Goal: Transaction & Acquisition: Purchase product/service

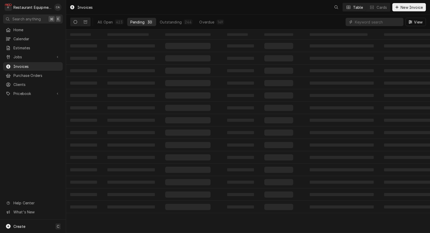
click at [19, 56] on span "Jobs" at bounding box center [32, 56] width 39 height 5
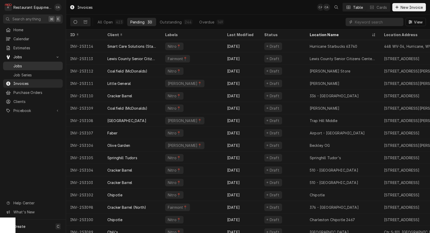
click at [19, 64] on span "Jobs" at bounding box center [36, 65] width 47 height 5
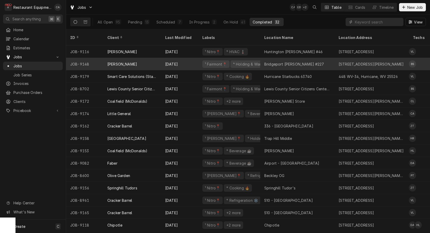
click at [283, 61] on div "Bridgeport [PERSON_NAME] #227" at bounding box center [294, 63] width 60 height 5
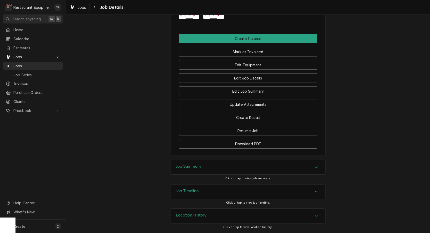
scroll to position [538, 0]
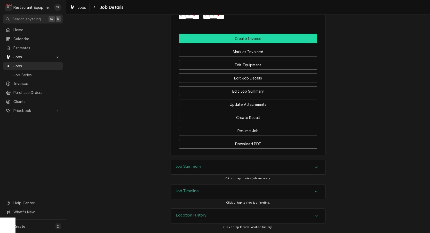
click at [242, 42] on button "Create Invoice" at bounding box center [248, 39] width 138 height 10
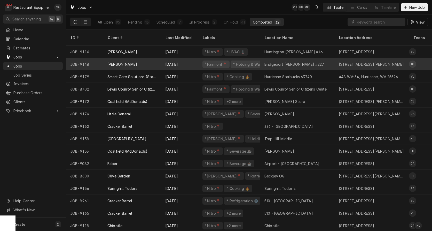
click at [288, 61] on div "Bridgeport Bob Evans #227" at bounding box center [294, 63] width 60 height 5
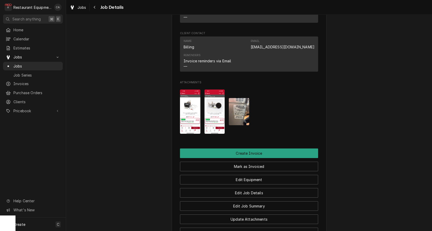
scroll to position [423, 0]
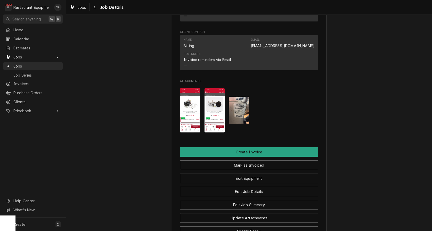
click at [240, 120] on img "Attachments" at bounding box center [239, 110] width 20 height 27
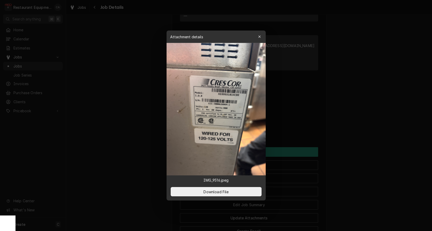
drag, startPoint x: 348, startPoint y: 85, endPoint x: 262, endPoint y: 89, distance: 86.6
click at [345, 85] on div at bounding box center [216, 115] width 432 height 231
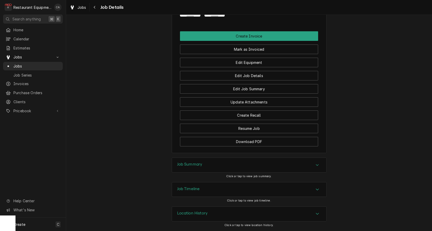
scroll to position [0, 0]
drag, startPoint x: 187, startPoint y: 165, endPoint x: 175, endPoint y: 163, distance: 11.7
click at [186, 166] on h3 "Job Summary" at bounding box center [189, 164] width 25 height 5
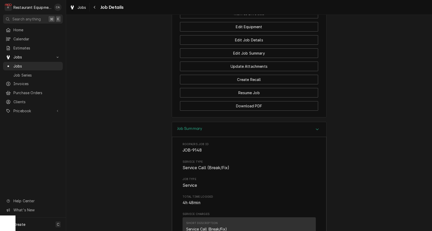
scroll to position [574, 0]
click at [82, 9] on span "Jobs" at bounding box center [81, 7] width 9 height 5
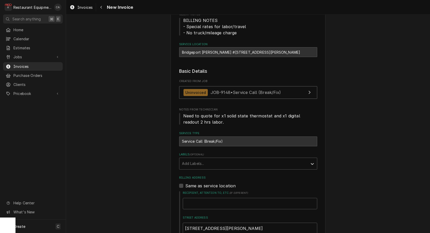
scroll to position [67, 0]
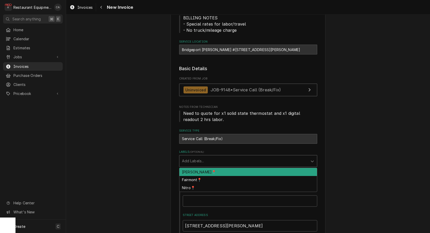
drag, startPoint x: 197, startPoint y: 159, endPoint x: 205, endPoint y: 175, distance: 18.5
click at [198, 159] on div "Add Labels..." at bounding box center [243, 160] width 123 height 5
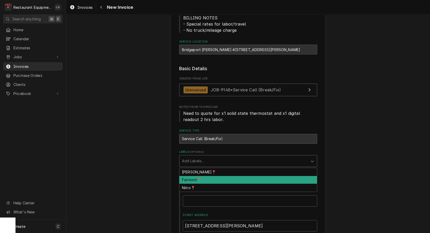
drag, startPoint x: 196, startPoint y: 179, endPoint x: 138, endPoint y: 168, distance: 59.6
click at [193, 178] on div "Fairmont📍" at bounding box center [248, 180] width 138 height 8
type textarea "x"
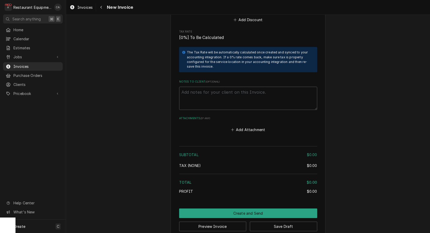
scroll to position [0, 0]
drag, startPoint x: 238, startPoint y: 123, endPoint x: 236, endPoint y: 119, distance: 4.2
click at [238, 126] on button "Add Attachment" at bounding box center [248, 129] width 36 height 7
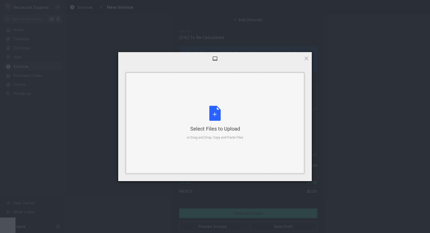
click at [208, 105] on div "Select Files to Upload or Drag and Drop, Copy and Paste Files" at bounding box center [215, 123] width 178 height 101
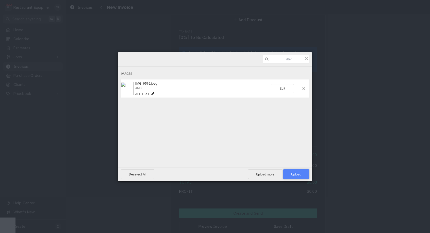
click at [290, 174] on span "Upload 1" at bounding box center [296, 174] width 26 height 10
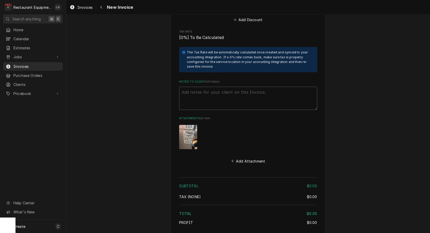
drag, startPoint x: 125, startPoint y: 47, endPoint x: 124, endPoint y: 59, distance: 12.2
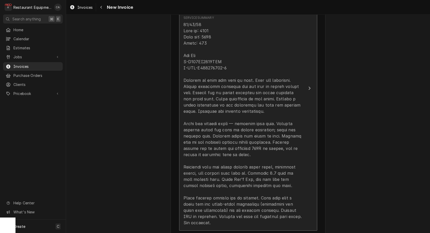
click at [214, 118] on div "Update Line Item" at bounding box center [243, 123] width 119 height 204
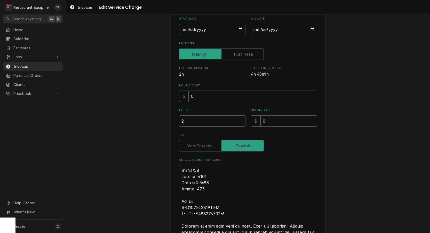
scroll to position [6, 0]
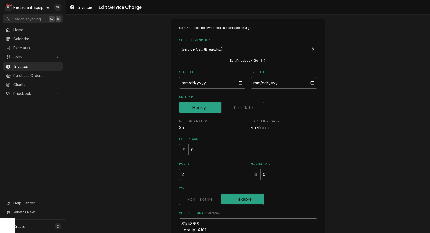
type textarea "x"
type textarea "R10/10/25 Time in: 1345 Time out: 1645 Truck: 302 Hot Box M-H339SS1814CBE S-СCC…"
type textarea "x"
type textarea "Ro10/10/25 Time in: 1345 Time out: 1645 Truck: 302 Hot Box M-H339SS1814CBE S-СC…"
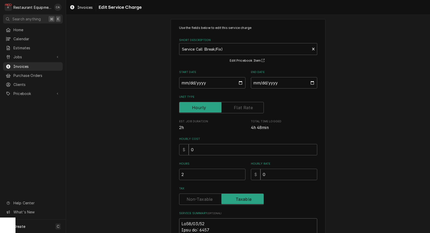
type textarea "x"
type textarea "Roo10/10/25 Time in: 1345 Time out: 1645 Truck: 302 Hot Box M-H339SS1814CBE S-С…"
type textarea "x"
type textarea "Roo 10/10/25 Time in: 1345 Time out: 1645 Truck: 302 Hot Box M-H339SS1814CBE S-…"
type textarea "x"
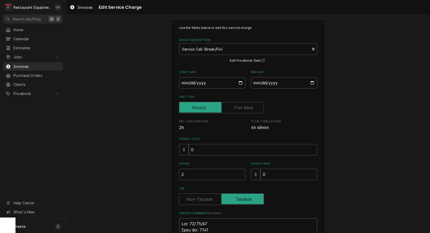
type textarea "Roo 910/10/25 Time in: 1345 Time out: 1645 Truck: 302 Hot Box M-H339SS1814CBE S…"
type textarea "x"
type textarea "Roo 9110/10/25 Time in: 1345 Time out: 1645 Truck: 302 Hot Box M-H339SS1814CBE …"
type textarea "x"
type textarea "Roo 91410/10/25 Time in: 1345 Time out: 1645 Truck: 302 Hot Box M-H339SS1814CBE…"
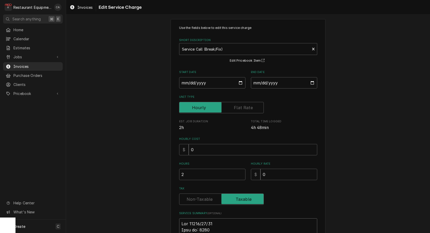
type textarea "x"
type textarea "Roo 914810/10/25 Time in: 1345 Time out: 1645 Truck: 302 Hot Box M-H339SS1814CB…"
type textarea "x"
type textarea "Roo 9148 10/10/25 Time in: 1345 Time out: 1645 Truck: 302 Hot Box M-H339SS1814C…"
type textarea "x"
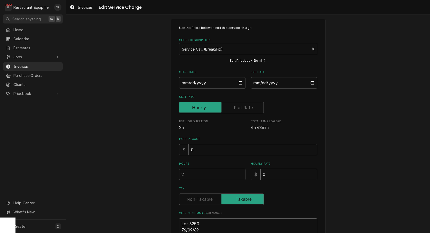
type textarea "Roo 9148 10/10/25 Time in: 1345 Time out: 1645 Truck: 302 Hot Box M-H339SS1814C…"
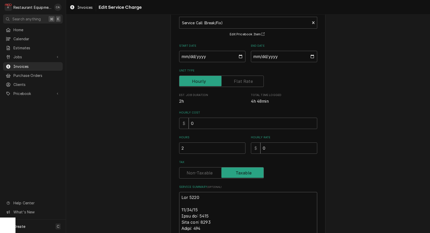
scroll to position [41, 0]
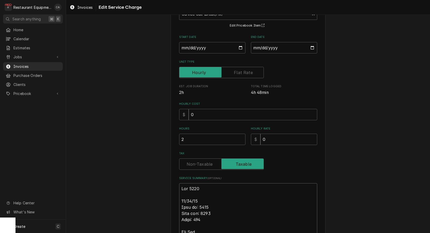
type textarea "x"
type textarea "Roo 9148 10/10/25 Time in: 145 Time out: 1645 Truck: 302 Hot Box M-H339SS1814CB…"
type textarea "x"
type textarea "Roo 9148 10/10/25 Time in: 1:45 Time out: 1645 Truck: 302 Hot Box M-H339SS1814C…"
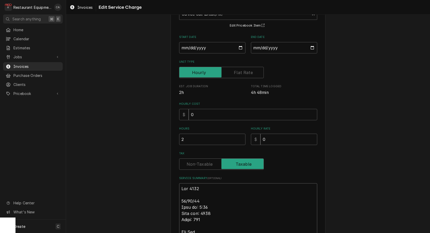
type textarea "x"
type textarea "Roo 9148 10/10/25 Time in: 1:45 Time out: 645 Truck: 302 Hot Box M-H339SS1814CB…"
type textarea "x"
type textarea "Roo 9148 10/10/25 Time in: 1:45 Time out: 45 Truck: 302 Hot Box M-H339SS1814CBE…"
type textarea "x"
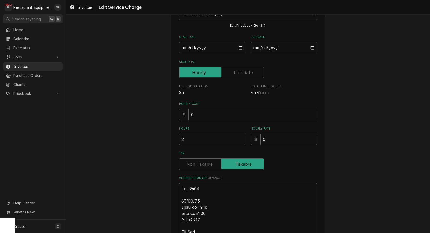
type textarea "Roo 9148 10/10/25 Time in: 1:45 Time out: 445 Truck: 302 Hot Box M-H339SS1814CB…"
type textarea "x"
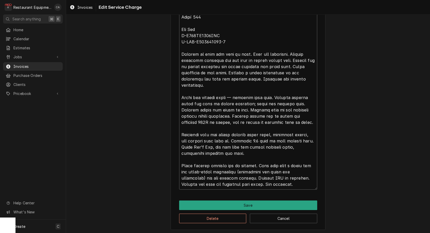
scroll to position [243, 0]
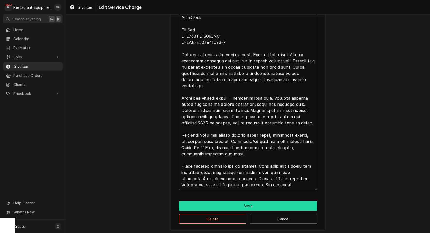
type textarea "Roo 9148 10/10/25 Time in: 1:45 Time out: 4:45 Truck: 302 Hot Box M-H339SS1814C…"
click at [249, 203] on button "Save" at bounding box center [248, 206] width 138 height 10
type textarea "x"
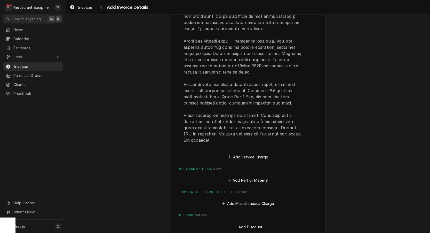
scroll to position [657, 0]
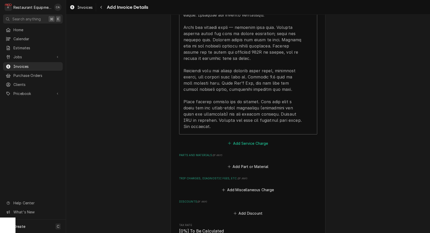
click at [243, 140] on button "Add Service Charge" at bounding box center [248, 143] width 42 height 7
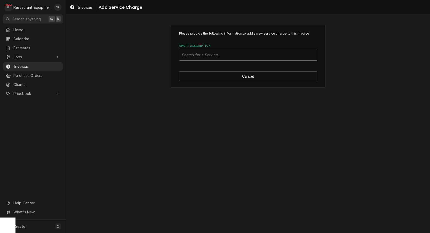
click at [209, 57] on div "Short Description" at bounding box center [248, 54] width 132 height 9
type input "trav"
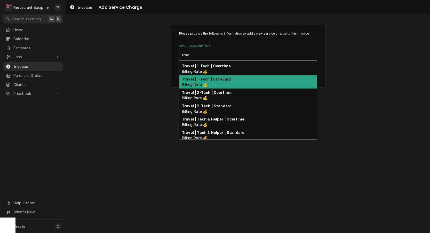
click at [209, 78] on strong "Travel | 1-Tech | Standard" at bounding box center [206, 79] width 49 height 4
type textarea "x"
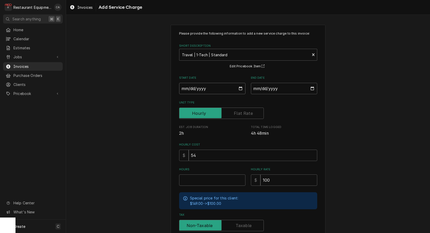
click at [199, 87] on input "Start Date" at bounding box center [212, 88] width 66 height 11
type input "2025-10-10"
type textarea "x"
drag, startPoint x: 254, startPoint y: 88, endPoint x: 268, endPoint y: 97, distance: 16.8
click at [254, 88] on input "End Date" at bounding box center [284, 88] width 66 height 11
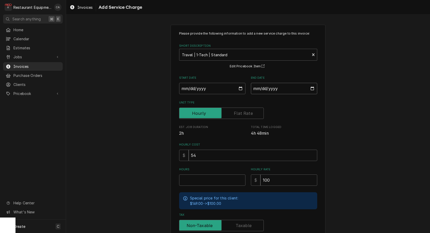
type input "2025-10-10"
drag, startPoint x: 363, startPoint y: 114, endPoint x: 308, endPoint y: 130, distance: 57.5
click at [363, 114] on div "Please provide the following information to add a new service charge to this in…" at bounding box center [248, 159] width 364 height 279
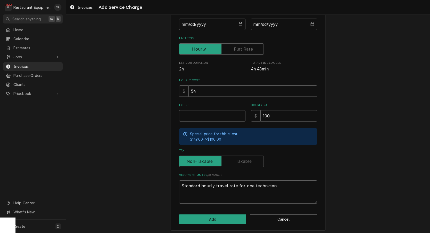
scroll to position [64, 0]
click at [195, 115] on input "Hours" at bounding box center [212, 116] width 66 height 11
type textarea "x"
type input "1"
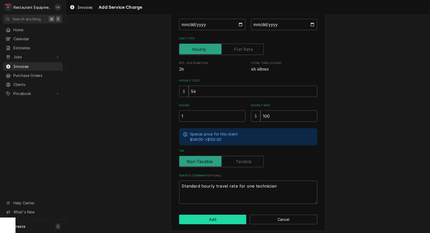
click at [211, 216] on button "Add" at bounding box center [212, 220] width 67 height 10
type textarea "x"
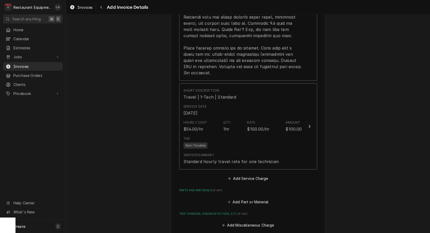
scroll to position [716, 0]
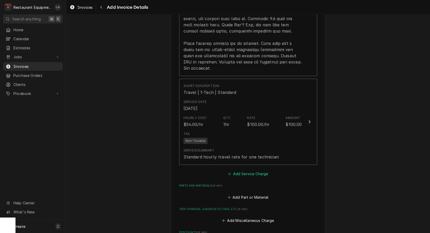
click at [252, 170] on button "Add Service Charge" at bounding box center [248, 173] width 42 height 7
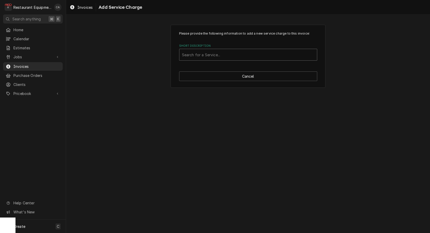
click at [207, 56] on div "Search for a Service..." at bounding box center [248, 54] width 132 height 5
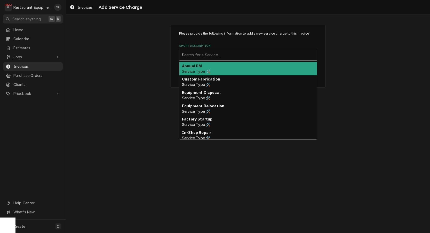
scroll to position [0, 0]
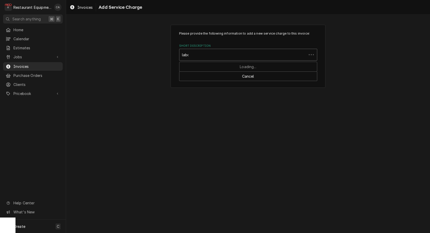
type input "labor"
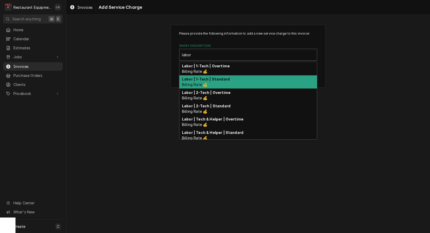
drag, startPoint x: 206, startPoint y: 78, endPoint x: 221, endPoint y: 101, distance: 27.1
click at [206, 79] on strong "Labor | 1-Tech | Standard" at bounding box center [206, 79] width 48 height 4
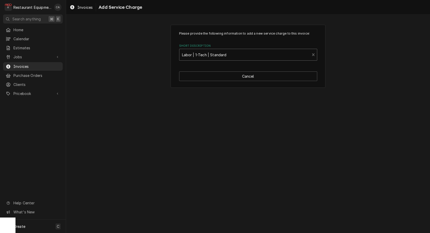
type textarea "x"
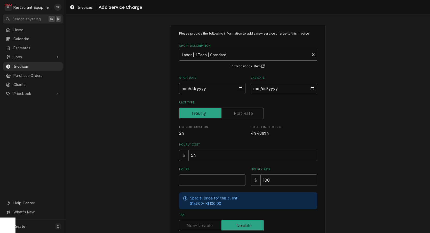
drag, startPoint x: 198, startPoint y: 91, endPoint x: 201, endPoint y: 94, distance: 3.7
click at [198, 91] on input "Start Date" at bounding box center [212, 88] width 66 height 11
type input "[DATE]"
type textarea "x"
click at [282, 90] on input "End Date" at bounding box center [284, 88] width 66 height 11
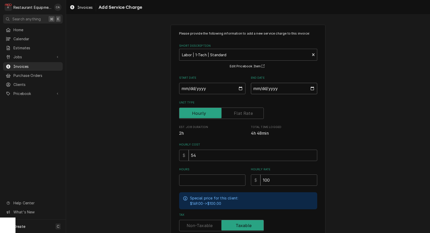
type input "[DATE]"
drag, startPoint x: 336, startPoint y: 111, endPoint x: 335, endPoint y: 114, distance: 3.6
click at [336, 111] on div "Please provide the following information to add a new service charge to this in…" at bounding box center [248, 159] width 364 height 279
click at [205, 175] on input "Hours" at bounding box center [212, 180] width 66 height 11
type textarea "x"
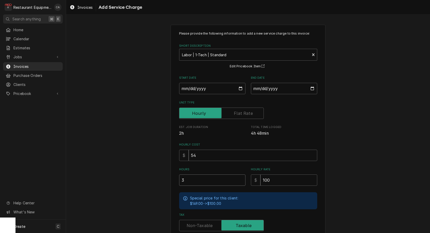
type input "3"
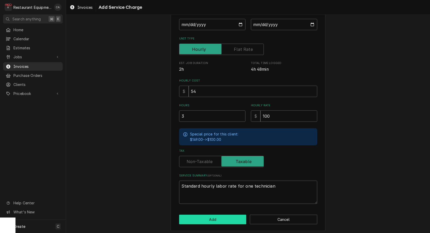
click at [203, 216] on button "Add" at bounding box center [212, 220] width 67 height 10
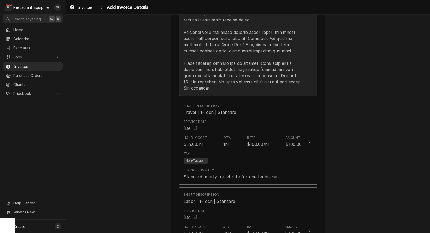
scroll to position [703, 0]
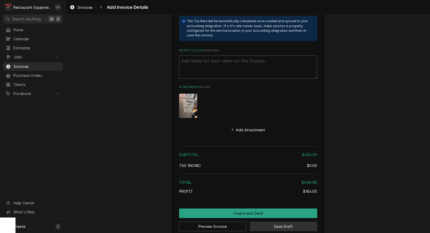
click at [286, 222] on button "Save Draft" at bounding box center [283, 227] width 67 height 10
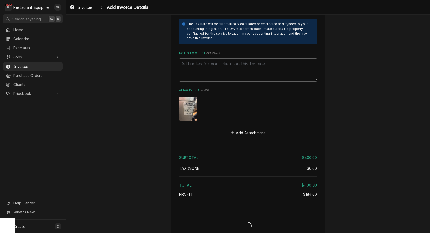
type textarea "x"
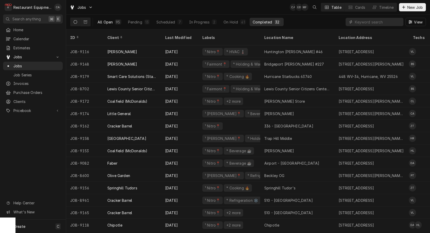
click at [108, 22] on div "All Open" at bounding box center [105, 21] width 15 height 5
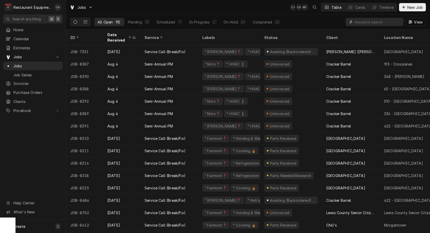
click at [364, 22] on input "Dynamic Content Wrapper" at bounding box center [378, 22] width 46 height 8
type input "dunkin"
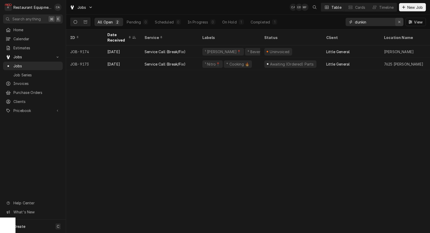
click at [399, 23] on icon "Erase input" at bounding box center [399, 22] width 3 height 4
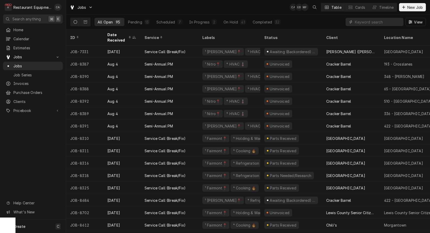
drag, startPoint x: 124, startPoint y: 3, endPoint x: 120, endPoint y: 16, distance: 13.1
click at [124, 3] on div "Jobs CA EB MF Table Cards Timeline New Job" at bounding box center [248, 7] width 364 height 14
click at [113, 22] on div "All Open" at bounding box center [105, 21] width 15 height 5
click at [375, 22] on input "Dynamic Content Wrapper" at bounding box center [378, 22] width 46 height 8
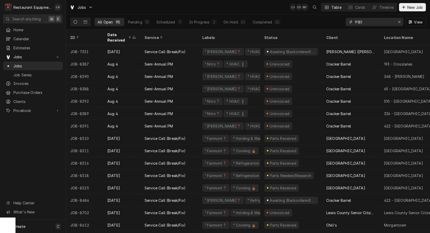
type input "9181"
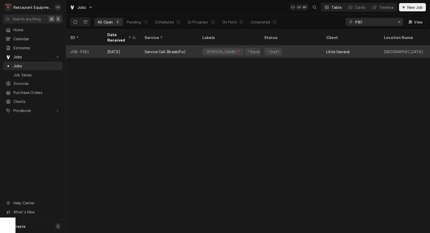
click at [179, 50] on div "Service Call (Break/Fix)" at bounding box center [165, 51] width 41 height 5
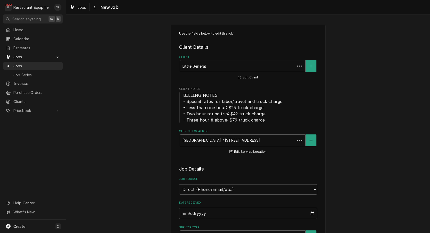
type textarea "x"
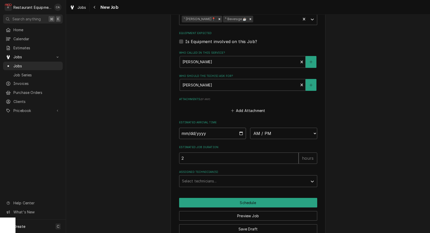
drag, startPoint x: 193, startPoint y: 122, endPoint x: 200, endPoint y: 129, distance: 10.0
click at [193, 128] on input "Date" at bounding box center [212, 133] width 67 height 11
type input "2025-10-13"
type textarea "x"
select select "15:00:00"
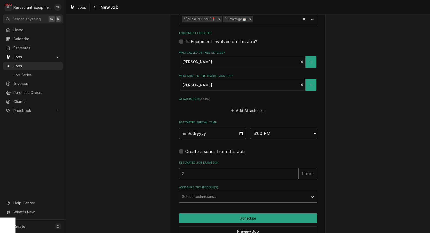
type textarea "x"
click at [196, 194] on div "Select technicians..." at bounding box center [243, 196] width 123 height 5
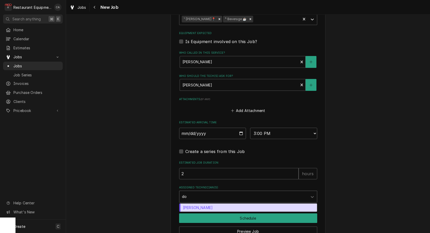
type input "don"
click at [202, 204] on div "Donovan Pruitt" at bounding box center [248, 208] width 138 height 8
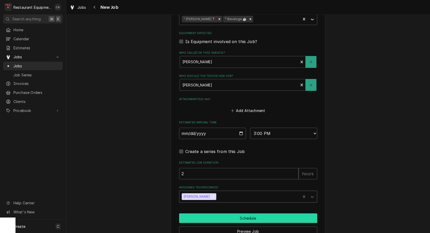
click at [233, 214] on button "Schedule" at bounding box center [248, 219] width 138 height 10
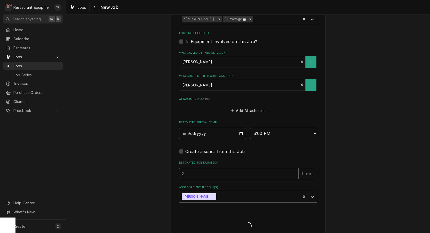
type textarea "x"
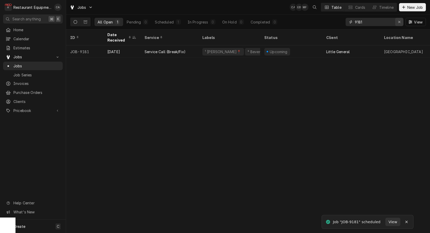
click at [400, 23] on icon "Erase input" at bounding box center [399, 22] width 3 height 4
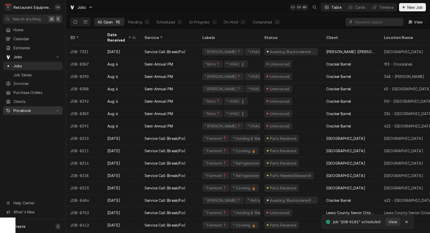
click at [21, 108] on span "Pricebook" at bounding box center [32, 110] width 39 height 5
click at [26, 126] on span "Parts & Materials" at bounding box center [36, 128] width 47 height 5
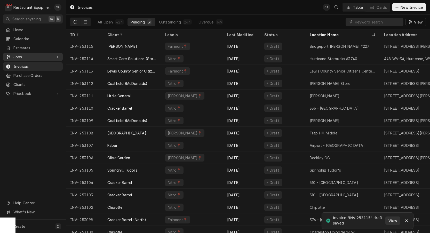
click at [24, 55] on span "Jobs" at bounding box center [32, 56] width 39 height 5
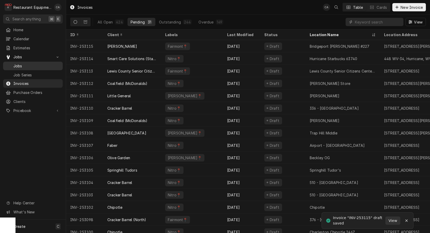
click at [25, 66] on span "Jobs" at bounding box center [36, 65] width 47 height 5
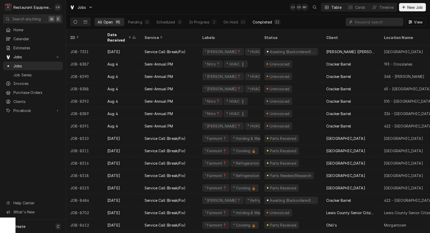
click at [265, 20] on div "Completed" at bounding box center [262, 21] width 19 height 5
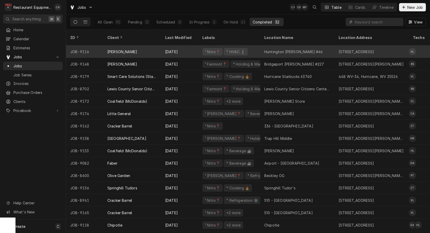
click at [285, 49] on div "Huntington [PERSON_NAME] #46" at bounding box center [293, 51] width 58 height 5
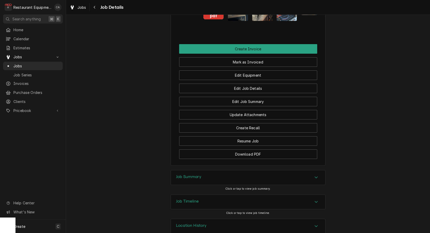
scroll to position [696, 0]
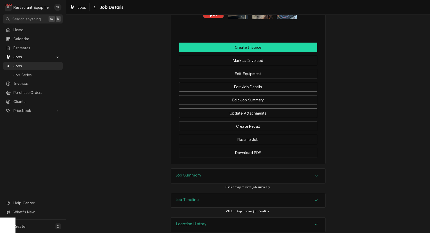
click at [254, 43] on button "Create Invoice" at bounding box center [248, 48] width 138 height 10
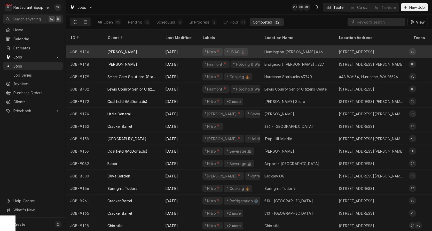
click at [292, 49] on div "Huntington [PERSON_NAME] #46" at bounding box center [293, 51] width 58 height 5
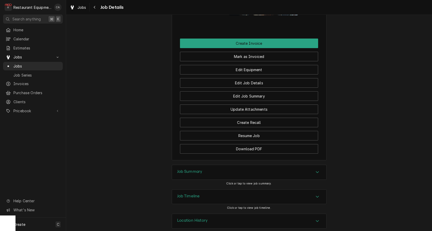
drag, startPoint x: 196, startPoint y: 168, endPoint x: 153, endPoint y: 141, distance: 50.8
click at [195, 169] on div "Job Summary" at bounding box center [189, 172] width 25 height 6
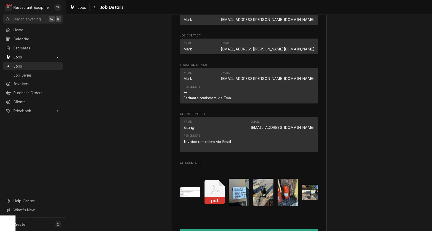
scroll to position [511, 0]
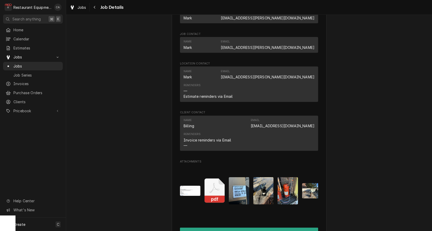
click at [235, 182] on img "Attachments" at bounding box center [239, 190] width 20 height 27
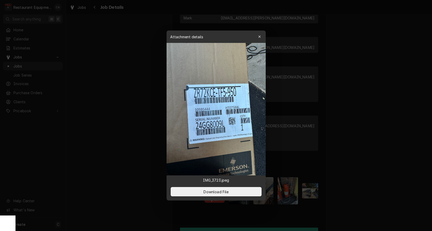
click at [235, 182] on body "R Restaurant Equipment Diagnostics CA Search anything ⌘ K Home Calendar Estimat…" at bounding box center [216, 115] width 432 height 231
drag, startPoint x: 397, startPoint y: 137, endPoint x: 393, endPoint y: 138, distance: 4.4
click at [397, 138] on div at bounding box center [216, 115] width 432 height 231
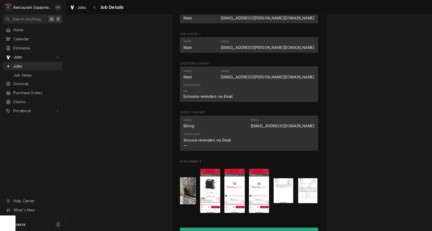
scroll to position [0, 395]
click at [288, 182] on img "Attachments" at bounding box center [283, 190] width 20 height 25
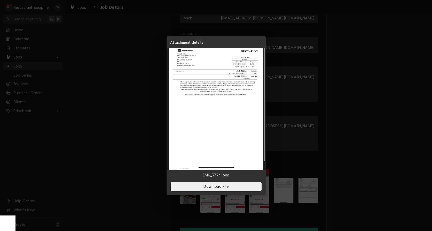
drag, startPoint x: 366, startPoint y: 128, endPoint x: 332, endPoint y: 130, distance: 34.1
click at [364, 129] on div at bounding box center [216, 115] width 432 height 231
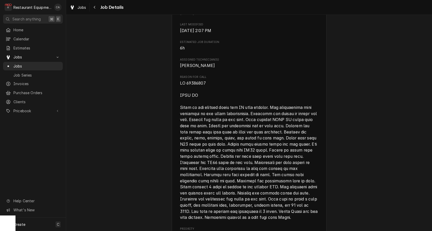
scroll to position [257, 0]
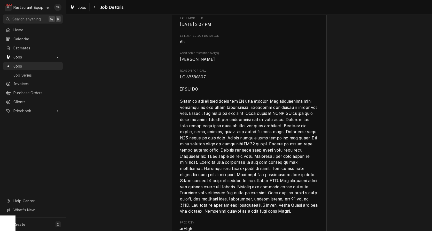
click at [209, 77] on span "Reason For Call" at bounding box center [249, 144] width 138 height 140
drag, startPoint x: 208, startPoint y: 77, endPoint x: 180, endPoint y: 76, distance: 27.4
click at [180, 75] on div "Bob Evans Huntington Bob Evans #46 / 606 3rd Ave, Huntington, WV 25701 Open in …" at bounding box center [249, 189] width 155 height 827
copy span "PO 10152803"
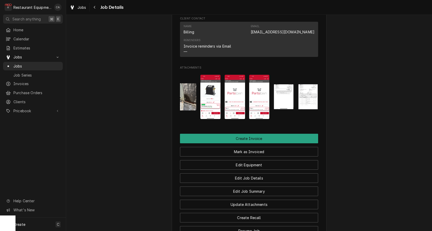
scroll to position [578, 0]
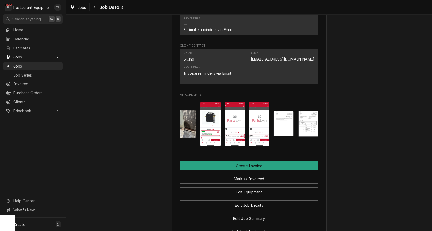
click at [307, 117] on img "Attachments" at bounding box center [308, 124] width 20 height 26
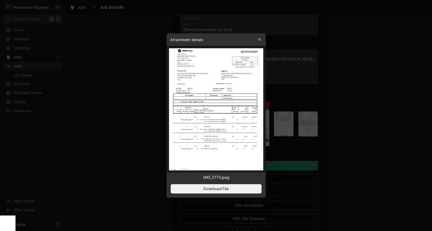
click at [307, 117] on body "R Restaurant Equipment Diagnostics CA Search anything ⌘ K Home Calendar Estimat…" at bounding box center [216, 115] width 432 height 231
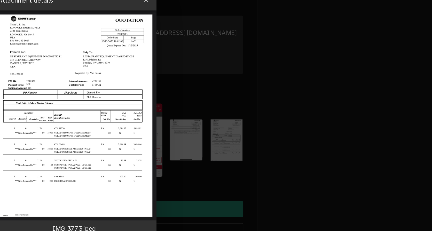
scroll to position [0, 0]
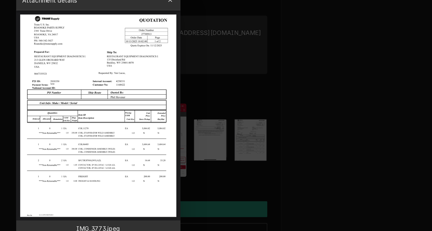
click at [131, 74] on div at bounding box center [216, 115] width 432 height 231
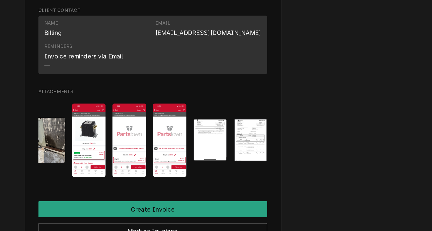
scroll to position [0, 393]
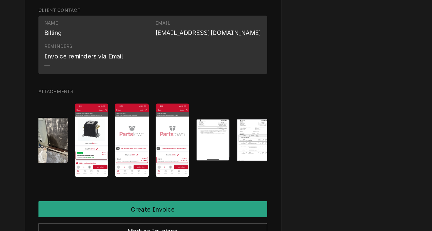
click at [275, 111] on img "Attachments" at bounding box center [285, 123] width 20 height 25
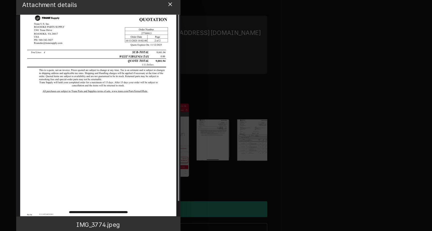
click at [150, 74] on div at bounding box center [216, 115] width 432 height 231
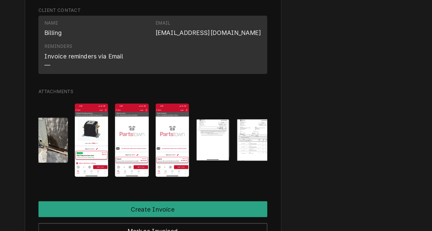
click at [300, 111] on img "Attachments" at bounding box center [310, 124] width 20 height 26
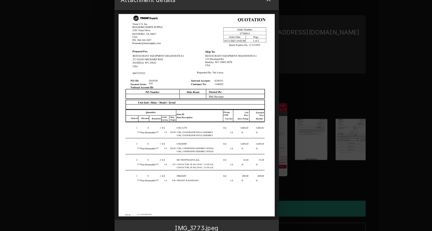
click at [236, 60] on div at bounding box center [216, 115] width 432 height 231
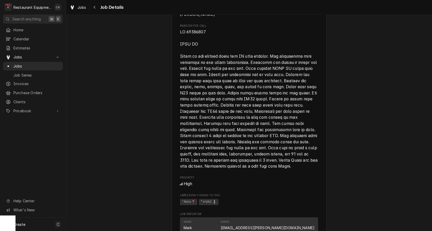
scroll to position [275, 0]
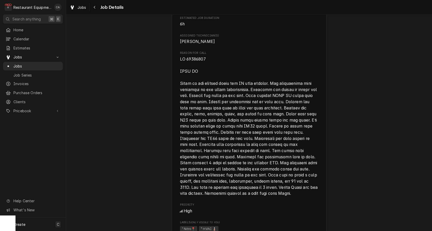
drag, startPoint x: 216, startPoint y: 62, endPoint x: 210, endPoint y: 60, distance: 6.5
click at [214, 61] on span "Reason For Call" at bounding box center [249, 126] width 138 height 140
drag, startPoint x: 210, startPoint y: 60, endPoint x: 178, endPoint y: 57, distance: 31.9
click at [178, 57] on div "Bob Evans Huntington Bob Evans #46 / 606 3rd Ave, Huntington, WV 25701 Open in …" at bounding box center [249, 171] width 155 height 827
copy span "PO 10152803"
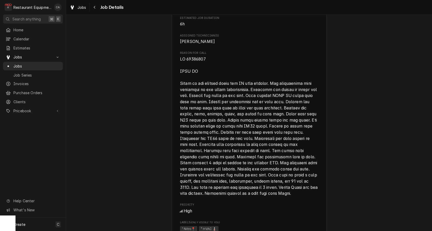
drag, startPoint x: 128, startPoint y: 144, endPoint x: 125, endPoint y: 151, distance: 6.7
click at [128, 144] on div "Completed and Uninvoiced Bob Evans Huntington Bob Evans #46 / 606 3rd Ave, Hunt…" at bounding box center [249, 167] width 366 height 844
click at [80, 11] on link "Jobs" at bounding box center [78, 7] width 21 height 9
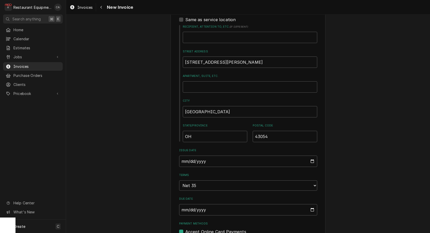
scroll to position [220, 0]
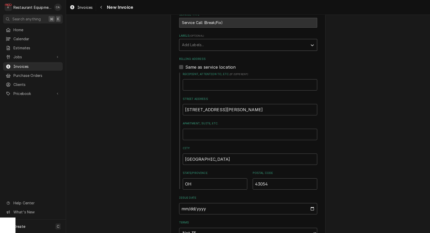
click at [199, 43] on div "Add Labels..." at bounding box center [243, 44] width 123 height 5
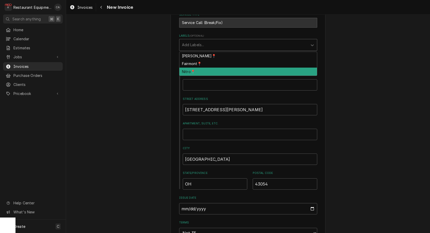
click at [197, 72] on div "Nitro📍" at bounding box center [248, 72] width 138 height 8
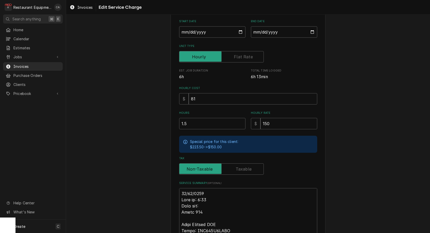
scroll to position [84, 0]
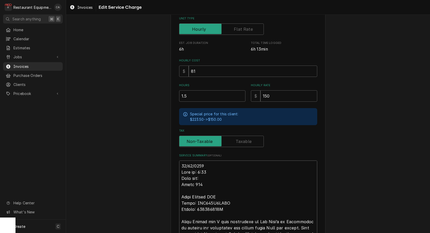
type textarea "x"
type textarea "L39/28/9317 Ipsu do: 6:16 Sita con: Adipi 586 Elits Doeiusm TEM Incid: UTL610E5…"
type textarea "x"
type textarea "Lo00/62/4997 Ipsu do: 7:07 Sita con: Adipi 409 Elits Doeiusm TEM Incid: UTL179E…"
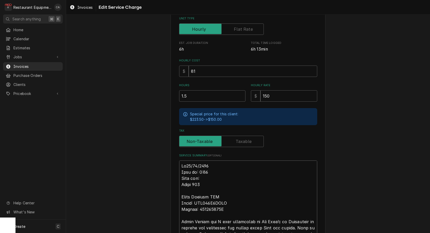
type textarea "x"
type textarea "Lor91/68/4452 Ipsu do: 1:83 Sita con: Adipi 902 Elits Doeiusm TEM Incid: UTL209…"
type textarea "x"
type textarea "Lor 16/13/6754 Ipsu do: 2:98 Sita con: Adipi 832 Elits Doeiusm TEM Incid: UTL54…"
type textarea "x"
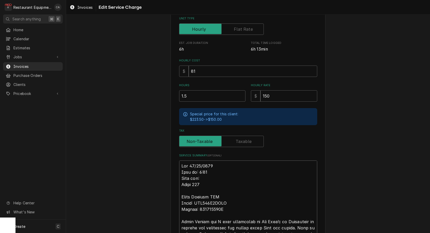
type textarea "Lor 374/67/1387 Ipsu do: 9:82 Sita con: Adipi 782 Elits Doeiusm TEM Incid: UTL7…"
type textarea "x"
type textarea "Lor 3715/95/4500 Ipsu do: 7:47 Sita con: Adipi 207 Elits Doeiusm TEM Incid: UTL…"
type textarea "x"
type textarea "Lor 17096/31/8695 Ipsu do: 5:67 Sita con: Adipi 405 Elits Doeiusm TEM Incid: UT…"
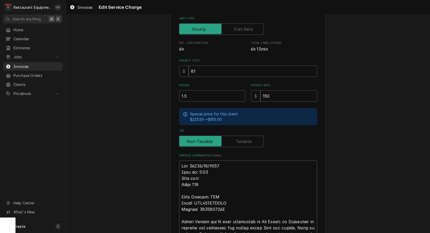
type textarea "x"
type textarea "Lor 065008/08/7722 Ipsu do: 9:14 Sita con: Adipi 599 Elits Doeiusm TEM Incid: U…"
type textarea "x"
type textarea "Lor 8330 53/73/3268 Ipsu do: 8:90 Sita con: Adipi 464 Elits Doeiusm TEM Incid: …"
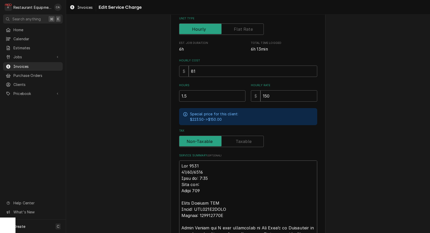
type textarea "x"
type textarea "Lor 9487 92/51/7865 Ipsu do: 1:84 Sita con: Adipi 312 Elits Doeiusm TEM Incid: …"
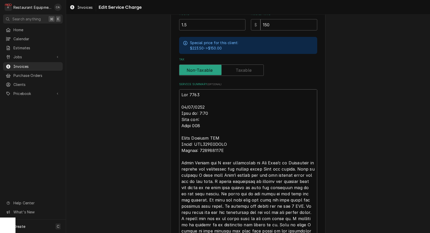
scroll to position [156, 0]
click at [203, 117] on textarea "Service Summary ( optional )" at bounding box center [248, 227] width 138 height 277
type textarea "x"
type textarea "Lor 3580 69/83/5406 Ipsu do: 9:09 Sita con: Adipi 160 Elits Doeiusm TEM Incid: …"
type textarea "x"
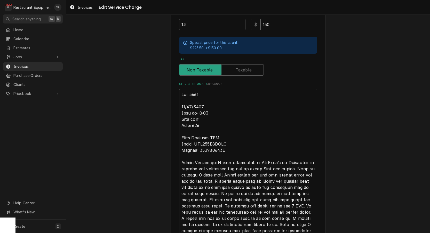
type textarea "Lor 5672 86/36/0719 Ipsu do: 0:46 Sita con: 1 Adipi 243 Elits Doeiusm TEM Incid…"
type textarea "x"
type textarea "Roo 9116 10/10/2025 Time in: 8:30 Time out: 3: Truck 206 Trane Kitchen RTU Mode…"
type textarea "x"
type textarea "Roo 9116 10/10/2025 Time in: 8:30 Time out: 3:0 Truck 206 Trane Kitchen RTU Mod…"
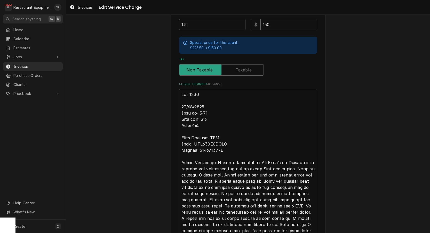
type textarea "x"
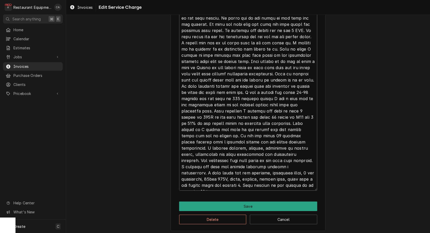
scroll to position [0, 0]
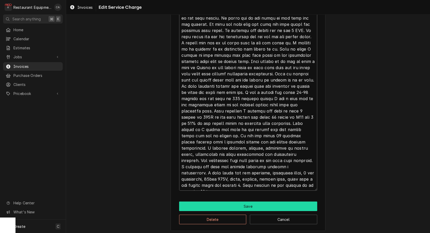
type textarea "Roo 9116 10/10/2025 Time in: 8:30 Time out: 3:00 Truck 206 Trane Kitchen RTU Mo…"
click at [237, 202] on button "Save" at bounding box center [248, 207] width 138 height 10
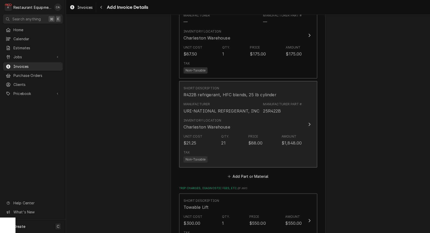
scroll to position [1287, 0]
click at [233, 148] on div "Tax Non-Taxable" at bounding box center [243, 155] width 119 height 17
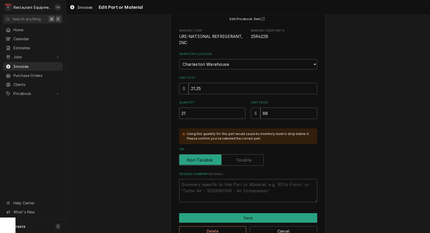
drag, startPoint x: 193, startPoint y: 109, endPoint x: 172, endPoint y: 106, distance: 20.9
click at [172, 106] on div "Use the fields below to edit this part or material: Short Description R422B ref…" at bounding box center [248, 110] width 155 height 265
type textarea "x"
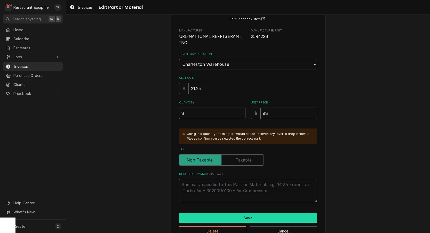
type input "8"
click at [234, 213] on button "Save" at bounding box center [248, 218] width 138 height 10
type textarea "x"
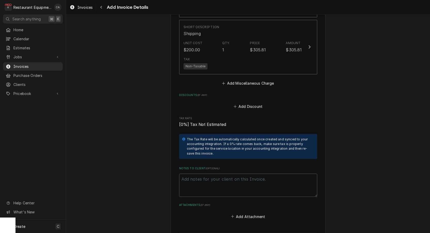
scroll to position [1525, 0]
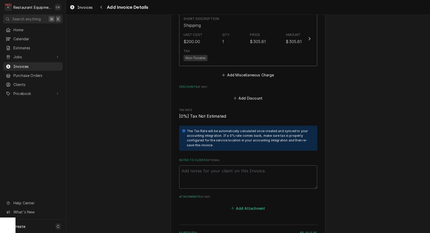
click at [244, 205] on button "Add Attachment" at bounding box center [248, 208] width 36 height 7
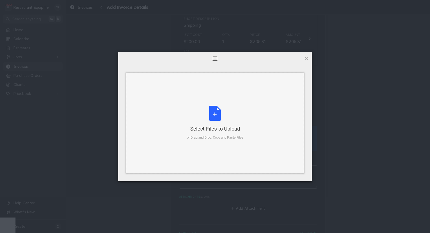
click at [211, 139] on div "or Drag and Drop, Copy and Paste Files" at bounding box center [215, 137] width 57 height 5
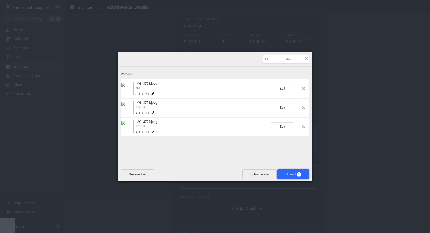
click at [287, 172] on span "Upload 3" at bounding box center [294, 174] width 32 height 10
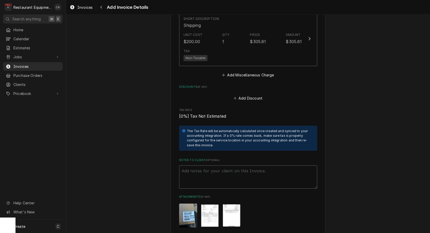
click at [191, 166] on textarea "Notes to Client ( optional )" at bounding box center [248, 177] width 138 height 23
paste textarea "PO 10152803"
type textarea "x"
type textarea "PO 10152803"
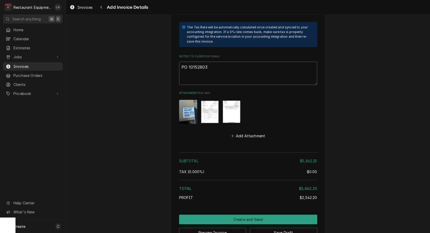
scroll to position [0, 0]
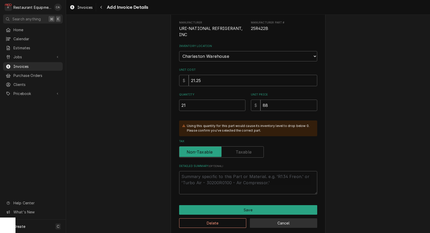
click at [272, 220] on button "Cancel" at bounding box center [283, 223] width 67 height 10
type textarea "x"
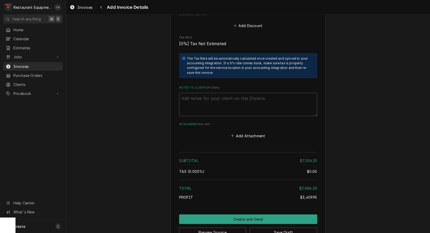
scroll to position [1597, 0]
click at [241, 132] on button "Add Attachment" at bounding box center [248, 135] width 36 height 7
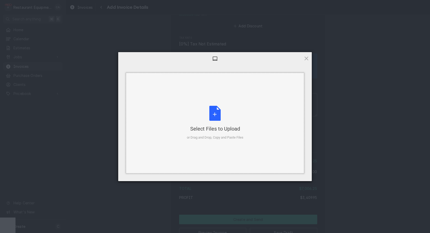
click at [218, 129] on div "Select Files to Upload" at bounding box center [215, 128] width 57 height 7
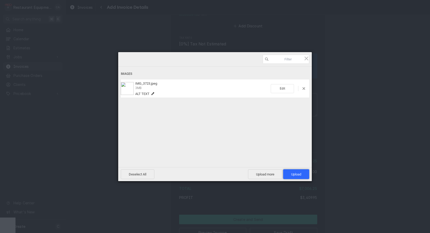
click at [300, 178] on span "Upload 1" at bounding box center [296, 174] width 26 height 10
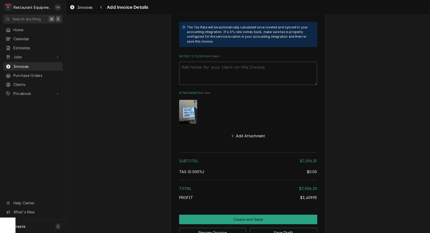
scroll to position [0, 0]
click at [285, 228] on button "Save Draft" at bounding box center [283, 233] width 67 height 10
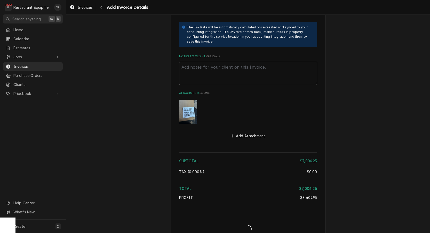
type textarea "x"
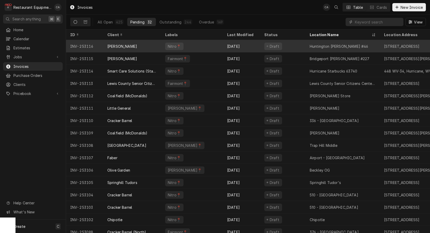
click at [211, 45] on div "Nitro📍" at bounding box center [192, 46] width 62 height 12
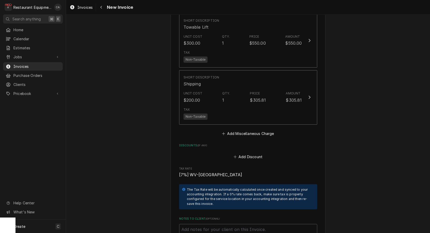
scroll to position [1467, 0]
click at [201, 224] on textarea "Notes to Client ( optional )" at bounding box center [248, 235] width 138 height 23
paste textarea "PO 10152803"
type textarea "x"
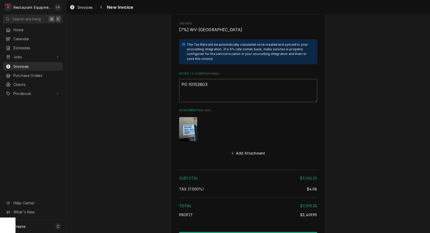
scroll to position [1614, 0]
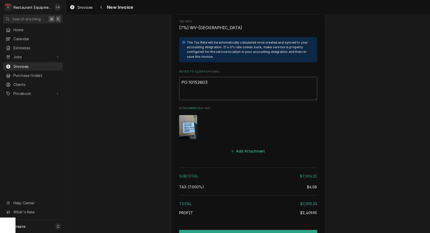
type textarea "PO 10152803"
click at [252, 148] on button "Add Attachment" at bounding box center [248, 151] width 36 height 7
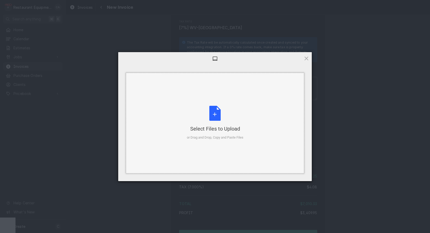
click at [202, 127] on div "Select Files to Upload" at bounding box center [215, 128] width 57 height 7
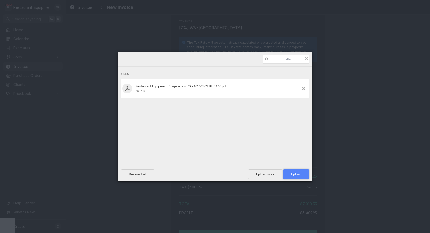
click at [298, 177] on span "Upload 1" at bounding box center [296, 174] width 26 height 10
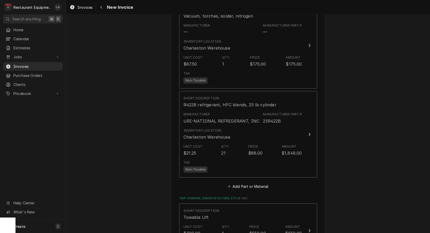
scroll to position [1288, 0]
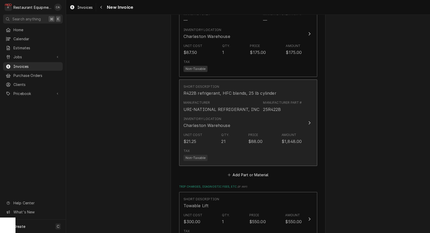
click at [227, 133] on div "Qty. 21" at bounding box center [225, 139] width 8 height 12
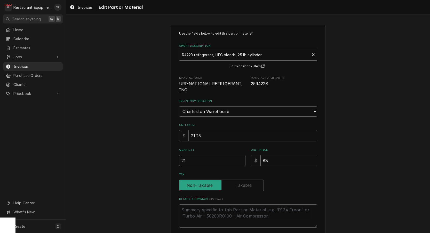
drag, startPoint x: 199, startPoint y: 152, endPoint x: 175, endPoint y: 152, distance: 24.3
click at [175, 152] on div "Use the fields below to edit this part or material: Short Description R422B ref…" at bounding box center [248, 146] width 155 height 243
drag, startPoint x: 186, startPoint y: 154, endPoint x: 174, endPoint y: 155, distance: 12.4
click at [174, 155] on div "Use the fields below to edit this part or material: Short Description R422B ref…" at bounding box center [248, 146] width 155 height 243
type textarea "x"
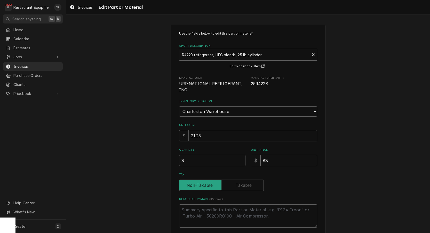
type input "8"
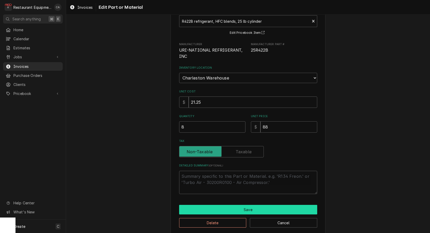
click at [255, 205] on button "Save" at bounding box center [248, 210] width 138 height 10
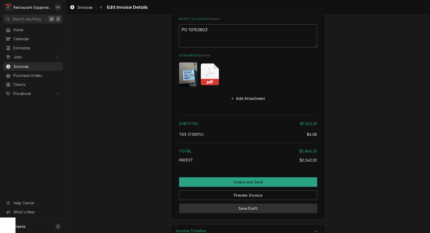
scroll to position [1666, 0]
click at [251, 204] on button "Save Draft" at bounding box center [248, 209] width 138 height 10
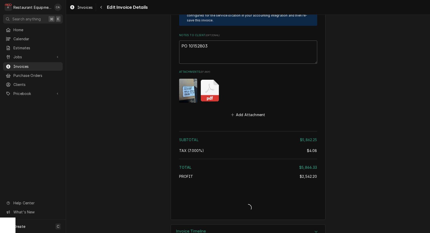
type textarea "x"
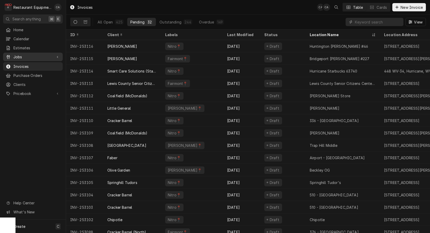
drag, startPoint x: 17, startPoint y: 54, endPoint x: 23, endPoint y: 59, distance: 7.7
click at [17, 54] on span "Jobs" at bounding box center [32, 56] width 39 height 5
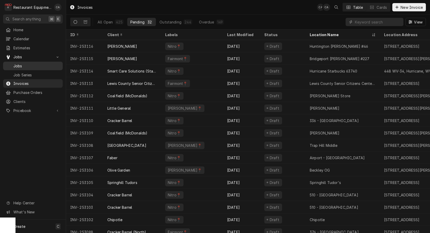
click at [26, 65] on span "Jobs" at bounding box center [36, 65] width 47 height 5
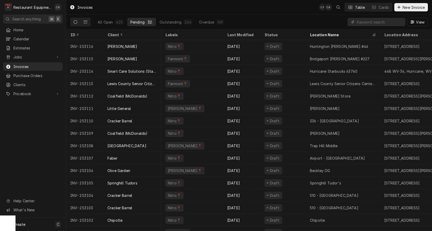
click at [212, 11] on div "Invoices CA CA Table Cards New Invoice" at bounding box center [249, 7] width 366 height 14
click at [200, 12] on div "Invoices CA CA Table Cards New Invoice" at bounding box center [249, 7] width 366 height 14
click at [202, 11] on div "Invoices CA CA Table Cards New Invoice" at bounding box center [249, 7] width 366 height 14
click at [229, 12] on div "Invoices CA CA Table Cards New Invoice" at bounding box center [249, 7] width 366 height 14
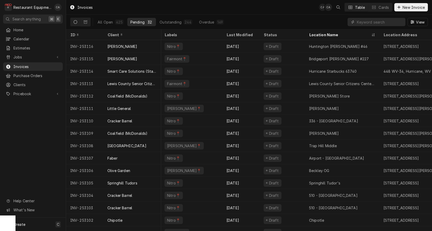
click at [314, 5] on div "Invoices CA CA Table Cards New Invoice" at bounding box center [249, 7] width 366 height 14
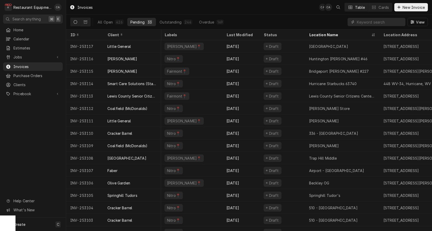
click at [235, 6] on div "Invoices CA CA Table Cards New Invoice" at bounding box center [249, 7] width 366 height 14
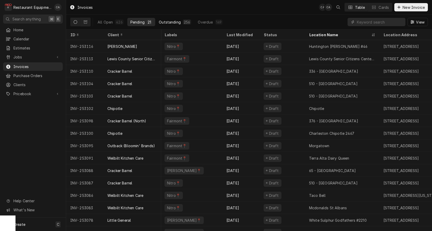
click at [165, 21] on div "Outstanding" at bounding box center [170, 21] width 22 height 5
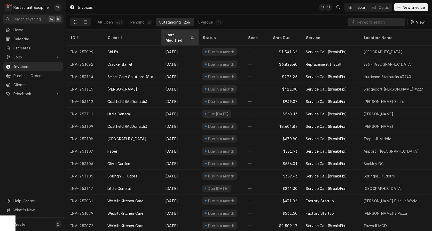
click at [176, 35] on div "Last Modified" at bounding box center [177, 37] width 24 height 11
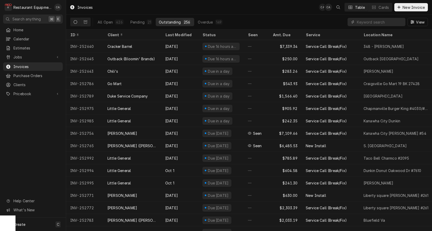
click at [176, 35] on div "Last Modified" at bounding box center [179, 34] width 28 height 5
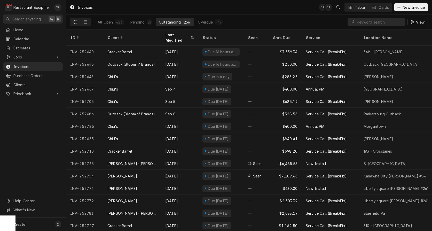
click at [176, 35] on div "Last Modified" at bounding box center [177, 37] width 24 height 11
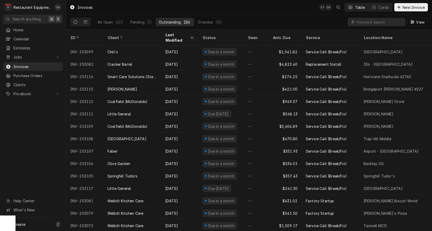
drag, startPoint x: 154, startPoint y: 8, endPoint x: 159, endPoint y: 1, distance: 8.2
click at [154, 7] on div "Invoices CA CA Table Cards New Invoice" at bounding box center [249, 7] width 366 height 14
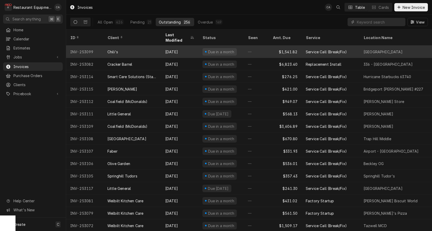
click at [312, 49] on div "Service Call (Break/Fix)" at bounding box center [326, 51] width 41 height 5
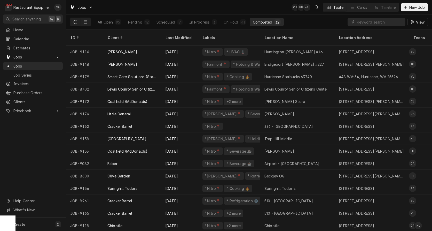
click at [256, 7] on div "Jobs CA EB + 2 Table Cards Timeline New Job" at bounding box center [249, 7] width 366 height 14
click at [292, 19] on div "All Open 95 Pending 12 Scheduled 7 In Progress 3 On Hold 41 Completed 32 View" at bounding box center [249, 22] width 358 height 14
drag, startPoint x: 265, startPoint y: 8, endPoint x: 278, endPoint y: 1, distance: 14.8
click at [266, 7] on div "Jobs CA EB Table Cards Timeline New Job" at bounding box center [249, 7] width 366 height 14
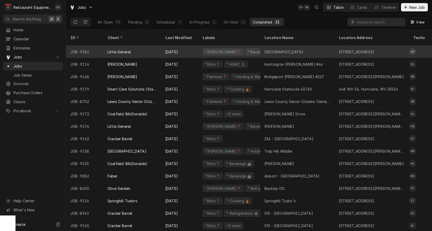
click at [288, 47] on div "Green Valley" at bounding box center [297, 51] width 74 height 12
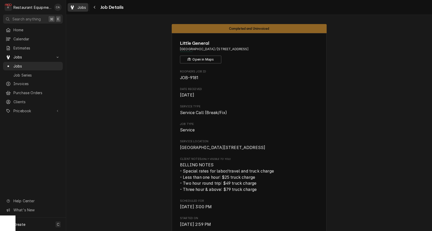
click at [81, 7] on span "Jobs" at bounding box center [81, 7] width 9 height 5
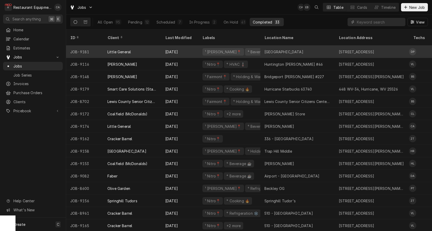
click at [326, 45] on div "Green Valley" at bounding box center [297, 51] width 74 height 12
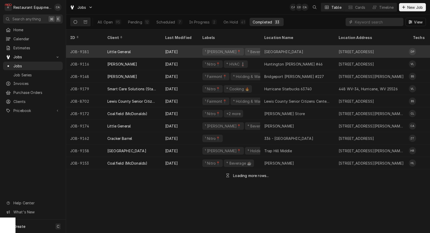
click at [280, 49] on div "Green Valley" at bounding box center [283, 51] width 39 height 5
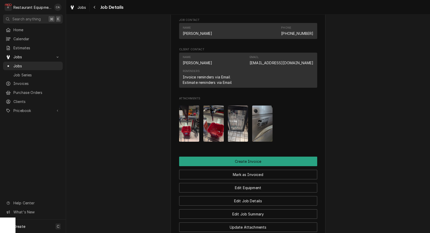
scroll to position [449, 0]
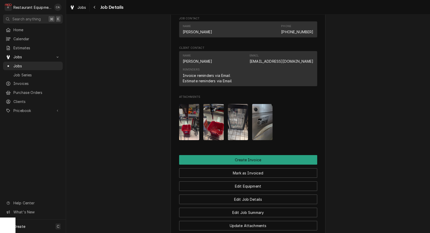
click at [258, 120] on img "Attachments" at bounding box center [262, 122] width 20 height 36
click at [258, 120] on body "R Restaurant Equipment Diagnostics CA Search anything ⌘ K Home Calendar Estimat…" at bounding box center [215, 116] width 430 height 233
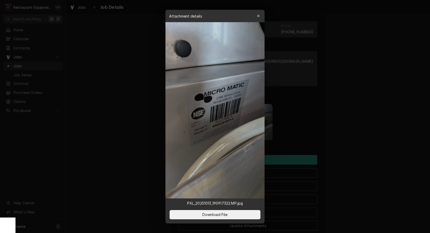
click at [156, 126] on div at bounding box center [215, 116] width 430 height 233
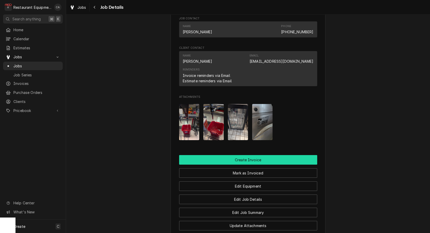
drag, startPoint x: 237, startPoint y: 161, endPoint x: 232, endPoint y: 162, distance: 5.0
click at [237, 162] on button "Create Invoice" at bounding box center [248, 160] width 138 height 10
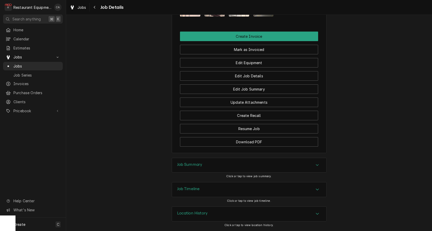
scroll to position [574, 0]
click at [186, 165] on h3 "Job Summary" at bounding box center [189, 164] width 25 height 5
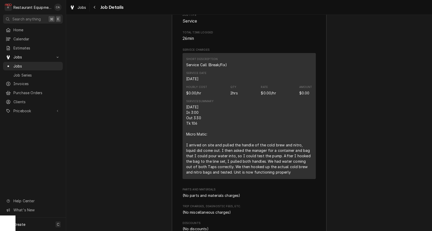
scroll to position [759, 0]
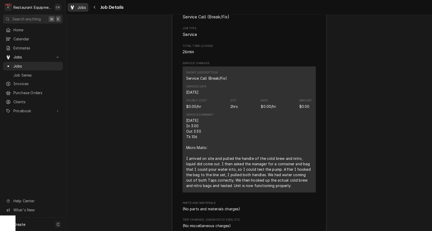
click at [82, 7] on span "Jobs" at bounding box center [81, 7] width 9 height 5
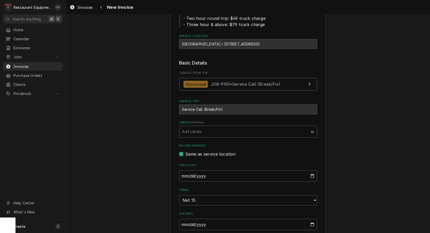
scroll to position [111, 0]
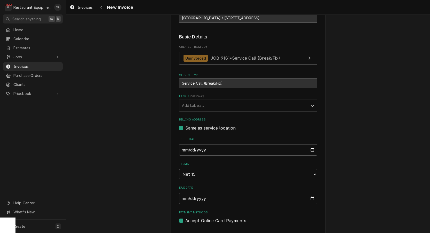
drag, startPoint x: 192, startPoint y: 109, endPoint x: 194, endPoint y: 110, distance: 3.0
click at [192, 109] on div "Add Labels..." at bounding box center [243, 105] width 128 height 11
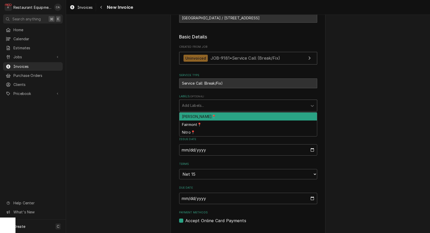
drag, startPoint x: 192, startPoint y: 115, endPoint x: 159, endPoint y: 124, distance: 34.6
click at [192, 115] on div "BECKLEY📍" at bounding box center [248, 117] width 138 height 8
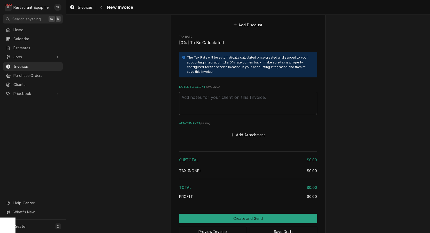
scroll to position [0, 0]
click at [201, 92] on textarea "Notes to Client ( optional )" at bounding box center [248, 103] width 138 height 23
type textarea "x"
type textarea "W"
type textarea "x"
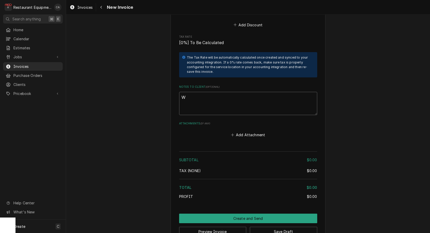
type textarea "Wo"
type textarea "x"
type textarea "Wor"
type textarea "x"
type textarea "Work"
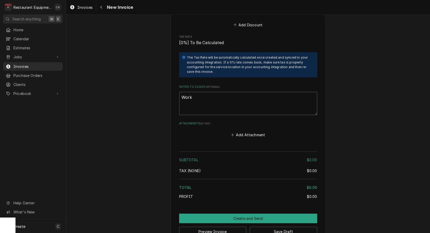
type textarea "x"
type textarea "Work"
type textarea "x"
type textarea "Work o"
type textarea "x"
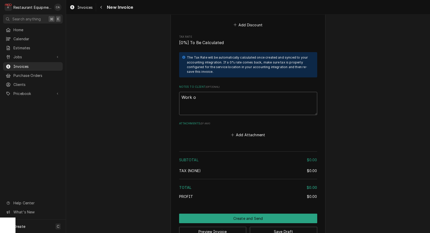
type textarea "Work or"
type textarea "x"
type textarea "Work ord"
type textarea "x"
type textarea "Work orde"
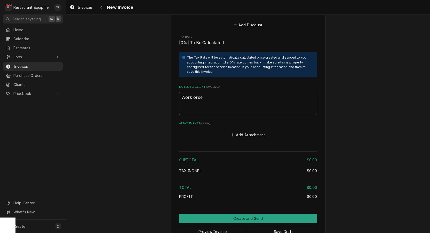
type textarea "x"
type textarea "Work order"
type textarea "x"
type textarea "Work orde"
type textarea "x"
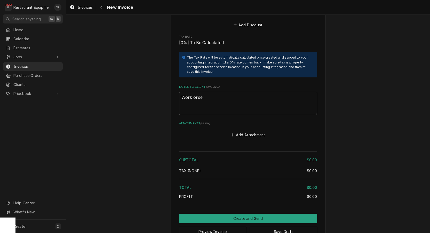
type textarea "Work ord"
type textarea "x"
type textarea "Work or"
type textarea "x"
type textarea "Work o"
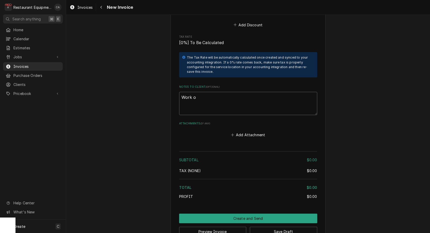
type textarea "x"
type textarea "Work"
type textarea "x"
type textarea "Work O"
type textarea "x"
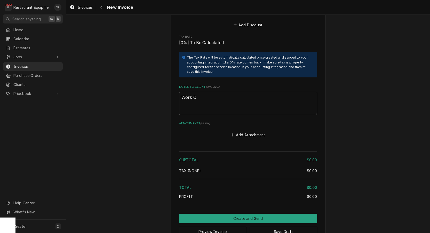
type textarea "Work Or"
type textarea "x"
type textarea "Work Ord"
type textarea "x"
type textarea "Work Orde"
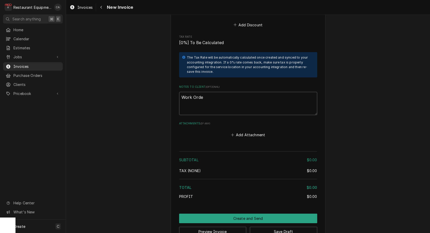
type textarea "x"
type textarea "Work Order"
type textarea "x"
type textarea "Work Order"
type textarea "x"
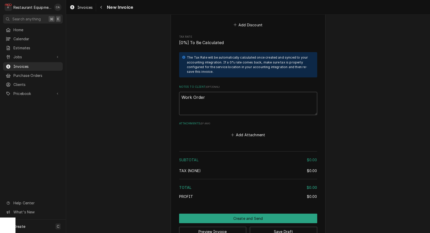
type textarea "Work Order 3"
type textarea "x"
type textarea "Work Order 3"
type textarea "x"
type textarea "Work Order 3"
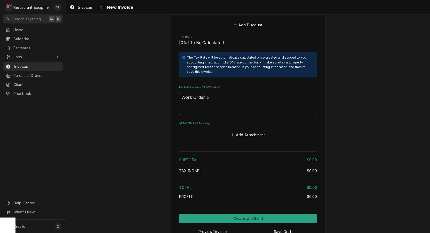
type textarea "x"
type textarea "Work Order"
type textarea "x"
type textarea "Work Order #"
type textarea "x"
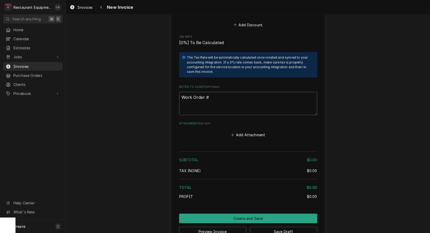
type textarea "Work Order #"
type textarea "x"
type textarea "Work Order # 8"
type textarea "x"
type textarea "Work Order # 89"
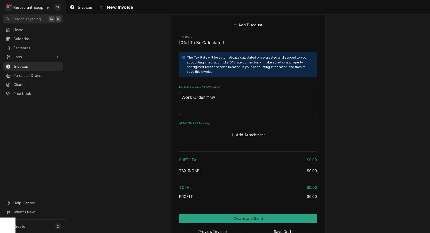
type textarea "x"
type textarea "Work Order # 892"
type textarea "x"
type textarea "Work Order # 8927"
type textarea "x"
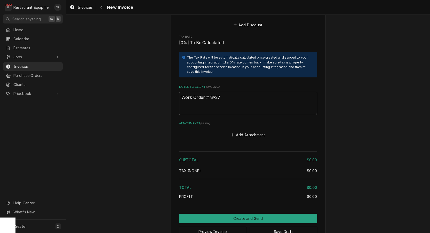
type textarea "Work Order # 89273"
type textarea "x"
type textarea "Work Order # 89273"
type textarea "x"
type textarea "Work Order # 89273 R"
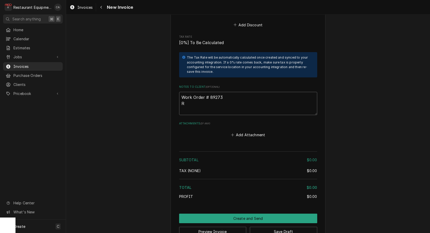
type textarea "x"
type textarea "Work Order # 89273 Re"
type textarea "x"
type textarea "Work Order # 89273 Req"
type textarea "x"
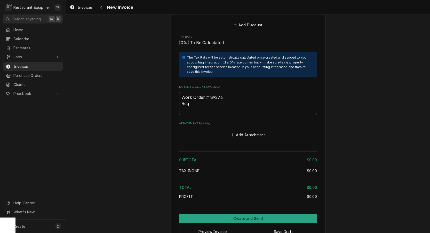
type textarea "Work Order # 89273 Requ"
type textarea "x"
type textarea "Work Order # 89273 Reque"
type textarea "x"
type textarea "Work Order # 89273 Reques"
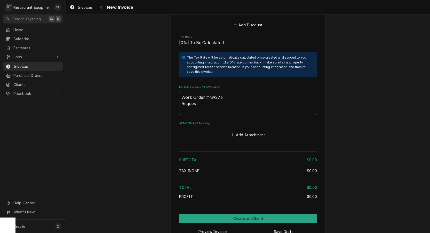
type textarea "x"
type textarea "Work Order # 89273 Request"
type textarea "x"
type textarea "Work Order # 89273 Requeste"
type textarea "x"
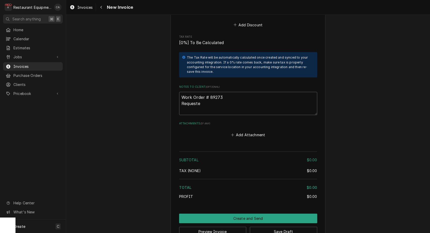
type textarea "Work Order # 89273 Requested"
type textarea "x"
type textarea "Work Order # 89273 Requested"
type textarea "x"
type textarea "Work Order # 89273 Requested B"
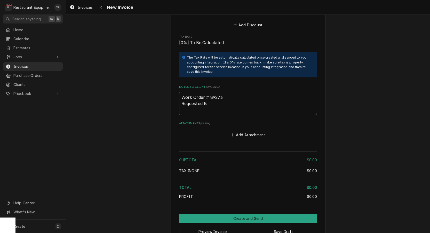
type textarea "x"
type textarea "Work Order # 89273 Requested By"
type textarea "x"
type textarea "Work Order # 89273 Requested By"
type textarea "x"
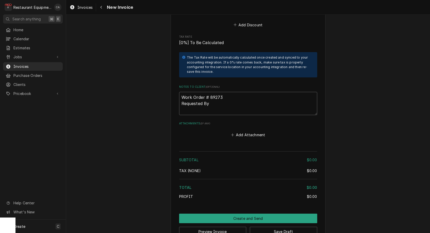
type textarea "Work Order # 89273 Requested By 7"
type textarea "x"
type textarea "Work Order # 89273 Requested By 76"
type textarea "x"
type textarea "Work Order # 89273 Requested By 764"
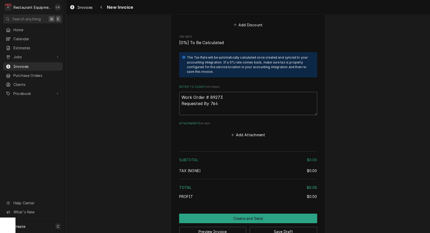
type textarea "x"
type textarea "Work Order # 89273 Requested By 7640"
click at [261, 131] on button "Add Attachment" at bounding box center [248, 134] width 36 height 7
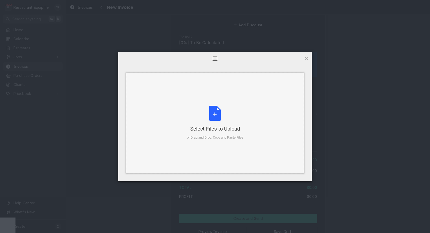
click at [233, 119] on div "Select Files to Upload or Drag and Drop, Copy and Paste Files" at bounding box center [215, 123] width 57 height 34
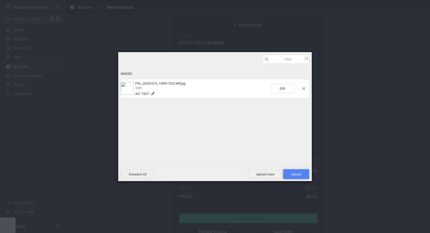
click at [286, 177] on span "Upload 1" at bounding box center [296, 174] width 26 height 10
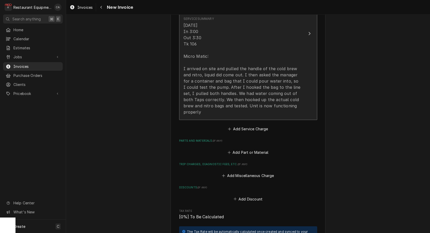
click at [203, 103] on div "Service Summary 10/13/25 In 3:00 Out 3:30 Tk 106 Micro Matic: I arrived on site…" at bounding box center [243, 65] width 119 height 103
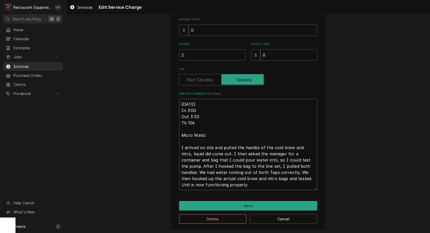
click at [181, 103] on textarea "10/13/25 In 3:00 Out 3:30 Tk 106 Micro Matic: I arrived on site and pulled the …" at bounding box center [248, 144] width 138 height 91
type textarea "x"
type textarea "R10/13/25 In 3:00 Out 3:30 Tk 106 Micro Matic: I arrived on site and pulled the…"
type textarea "x"
type textarea "Ro10/13/25 In 3:00 Out 3:30 Tk 106 Micro Matic: I arrived on site and pulled th…"
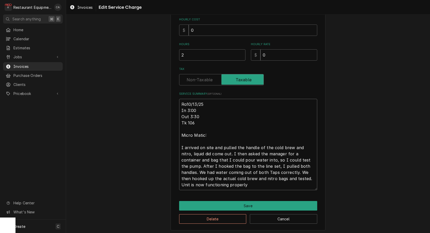
type textarea "x"
type textarea "Roo10/13/25 In 3:00 Out 3:30 Tk 106 Micro Matic: I arrived on site and pulled t…"
type textarea "x"
type textarea "Roo 10/13/25 In 3:00 Out 3:30 Tk 106 Micro Matic: I arrived on site and pulled …"
type textarea "x"
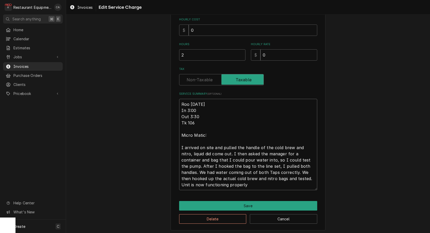
type textarea "Roo 910/13/25 In 3:00 Out 3:30 Tk 106 Micro Matic: I arrived on site and pulled…"
type textarea "x"
type textarea "Roo 9110/13/25 In 3:00 Out 3:30 Tk 106 Micro Matic: I arrived on site and pulle…"
type textarea "x"
type textarea "Roo 91810/13/25 In 3:00 Out 3:30 Tk 106 Micro Matic: I arrived on site and pull…"
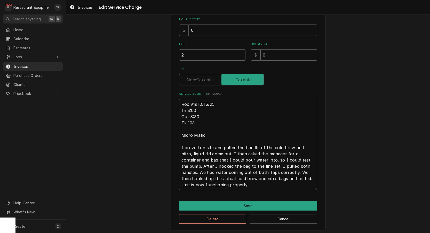
type textarea "x"
type textarea "Roo 918110/13/25 In 3:00 Out 3:30 Tk 106 Micro Matic: I arrived on site and pul…"
type textarea "x"
type textarea "Roo 9181 10/13/25 In 3:00 Out 3:30 Tk 106 Micro Matic: I arrived on site and pu…"
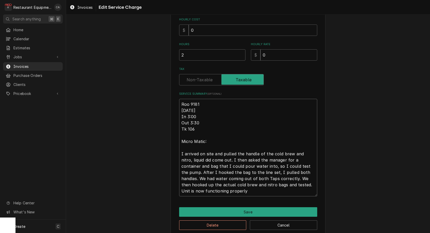
type textarea "x"
type textarea "Roo 9181 10/13/25 In 3:00 Out 3:30 Tk 106 Micro Matic: I arrived on site and pu…"
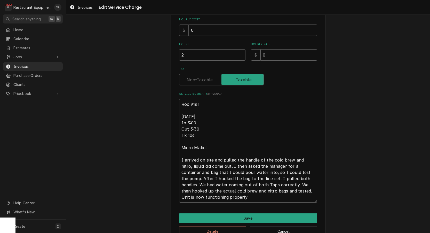
click at [203, 128] on textarea "Roo 9181 10/13/25 In 3:00 Out 3:30 Tk 106 Micro Matic: I arrived on site and pu…" at bounding box center [248, 151] width 138 height 104
type textarea "x"
type textarea "Roo 9181 10/13/25 In 3:00 Out 3:3 Tk 106 Micro Matic: I arrived on site and pul…"
type textarea "x"
type textarea "Roo 9181 10/13/25 In 3:00 Out 3: Tk 106 Micro Matic: I arrived on site and pull…"
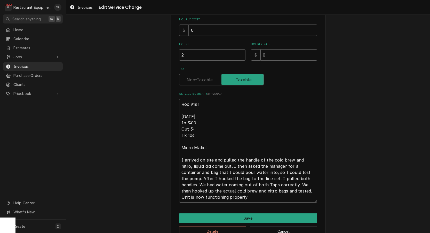
type textarea "x"
type textarea "Roo 9181 10/13/25 In 3:00 Out 3 Tk 106 Micro Matic: I arrived on site and pulle…"
type textarea "x"
type textarea "Roo 9181 10/13/25 In 3:00 Out Tk 106 Micro Matic: I arrived on site and pulled …"
type textarea "x"
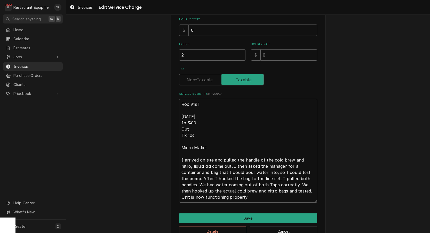
type textarea "Roo 9181 10/13/25 In 3:00 Out 4 Tk 106 Micro Matic: I arrived on site and pulle…"
type textarea "x"
type textarea "Roo 9181 10/13/25 In 3:00 Out 4: Tk 106 Micro Matic: I arrived on site and pull…"
type textarea "x"
type textarea "Roo 9181 10/13/25 In 3:00 Out 4:0 Tk 106 Micro Matic: I arrived on site and pul…"
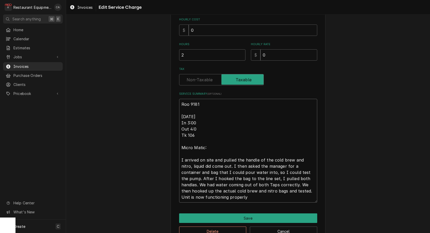
type textarea "x"
type textarea "Roo 9181 10/13/25 In 3:00 Out 4:00 Tk 106 Micro Matic: I arrived on site and pu…"
click at [234, 182] on textarea "Roo 9181 10/13/25 In 3:00 Out 4:00 Tk 106 Micro Matic: I arrived on site and pu…" at bounding box center [248, 151] width 138 height 104
type textarea "x"
type textarea "Roo 9181 10/13/25 In 3:00 Out 4:00 Tk 106 Micro Matic: I arrived on site and pu…"
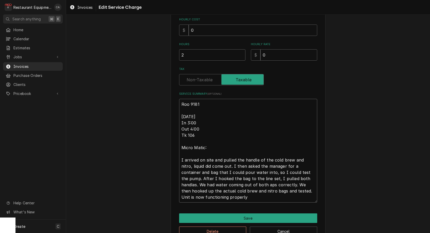
type textarea "x"
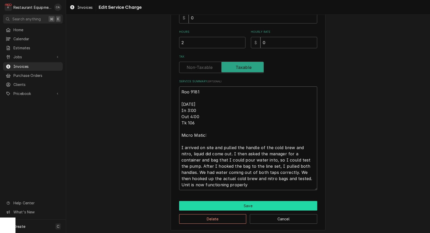
type textarea "Roo 9181 10/13/25 In 3:00 Out 4:00 Tk 106 Micro Matic: I arrived on site and pu…"
click at [241, 206] on button "Save" at bounding box center [248, 206] width 138 height 10
type textarea "x"
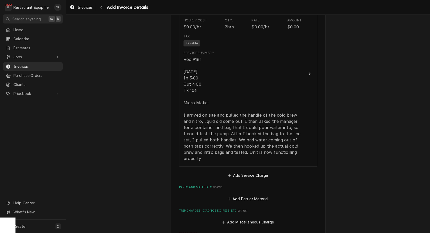
scroll to position [386, 0]
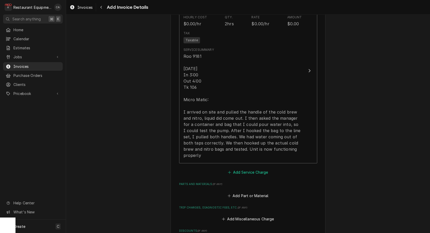
click at [246, 169] on button "Add Service Charge" at bounding box center [248, 172] width 42 height 7
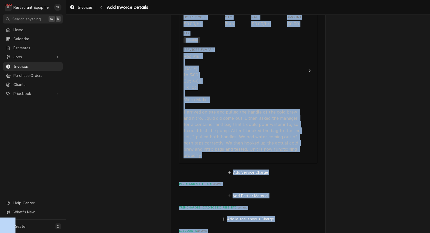
drag, startPoint x: 246, startPoint y: 160, endPoint x: 235, endPoint y: 143, distance: 20.3
click at [246, 161] on div "Please provide the following information to create your invoice: Client Details…" at bounding box center [248, 124] width 364 height 218
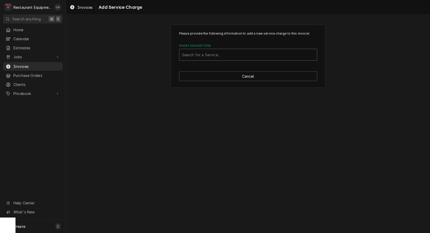
click at [202, 57] on div "Short Description" at bounding box center [248, 54] width 132 height 9
type input "trave"
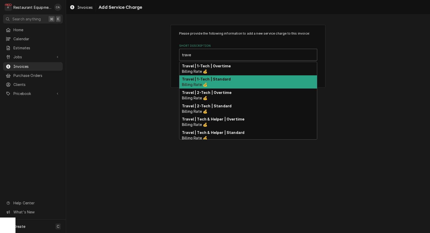
click at [210, 81] on div "Travel | 1-Tech | Standard Billing Rate 💰" at bounding box center [248, 81] width 138 height 13
type textarea "x"
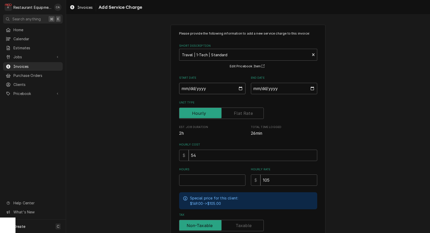
click at [188, 89] on input "Start Date" at bounding box center [212, 88] width 66 height 11
type input "2025-10-13"
type textarea "x"
drag, startPoint x: 255, startPoint y: 91, endPoint x: 264, endPoint y: 95, distance: 9.8
click at [256, 91] on input "End Date" at bounding box center [284, 88] width 66 height 11
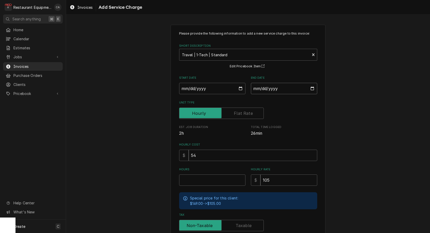
type input "2025-10-13"
drag, startPoint x: 336, startPoint y: 124, endPoint x: 285, endPoint y: 175, distance: 72.1
click at [336, 125] on div "Please provide the following information to add a new service charge to this in…" at bounding box center [248, 159] width 364 height 279
click at [198, 176] on input "Hours" at bounding box center [212, 180] width 66 height 11
type textarea "x"
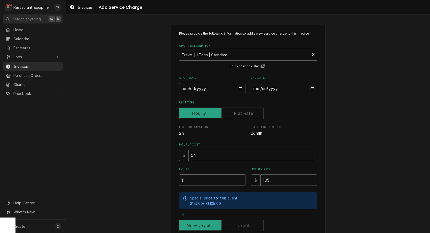
type input "1"
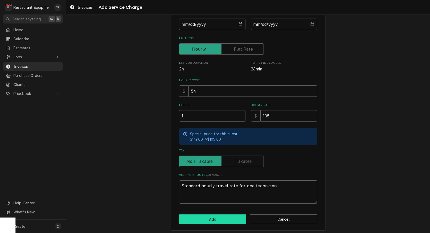
click at [209, 216] on button "Add" at bounding box center [212, 220] width 67 height 10
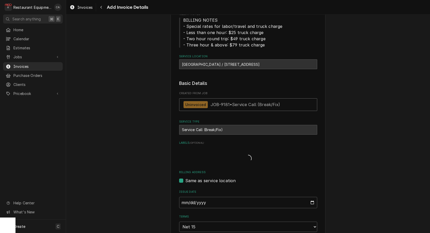
type textarea "x"
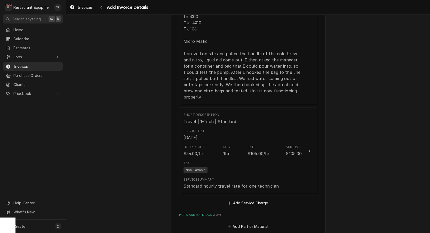
scroll to position [476, 0]
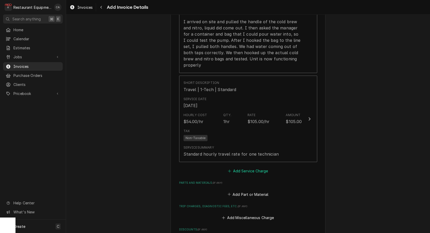
click at [254, 168] on button "Add Service Charge" at bounding box center [248, 171] width 42 height 7
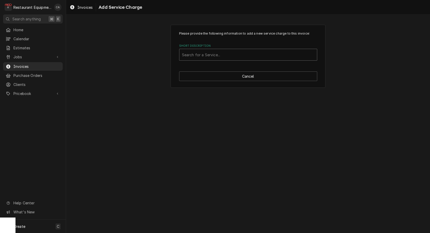
click at [199, 55] on div "Search for a Service..." at bounding box center [248, 54] width 132 height 5
type input "labor"
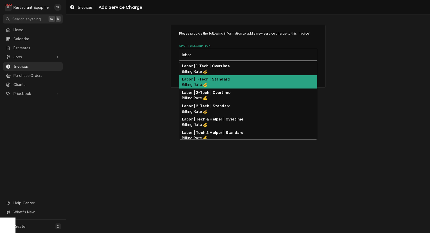
drag, startPoint x: 196, startPoint y: 79, endPoint x: 208, endPoint y: 88, distance: 15.0
click at [196, 79] on strong "Labor | 1-Tech | Standard" at bounding box center [206, 79] width 48 height 4
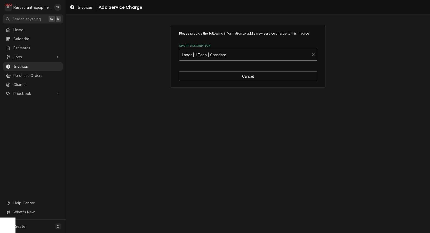
type textarea "x"
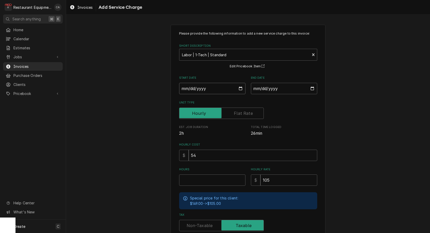
click at [194, 90] on input "Start Date" at bounding box center [212, 88] width 66 height 11
type input "2025-10-13"
type textarea "x"
drag, startPoint x: 278, startPoint y: 89, endPoint x: 279, endPoint y: 91, distance: 2.9
click at [278, 89] on input "End Date" at bounding box center [284, 88] width 66 height 11
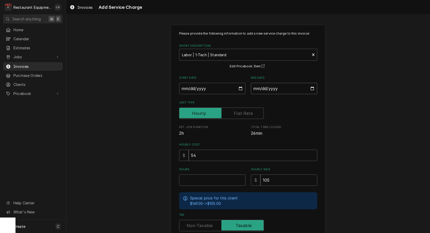
type input "2025-10-13"
drag, startPoint x: 339, startPoint y: 119, endPoint x: 238, endPoint y: 176, distance: 116.1
click at [339, 119] on div "Please provide the following information to add a new service charge to this in…" at bounding box center [248, 159] width 364 height 279
click at [199, 182] on input "Hours" at bounding box center [212, 180] width 66 height 11
type textarea "x"
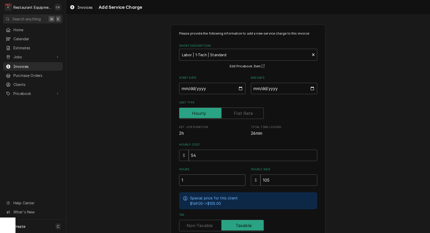
type input "1"
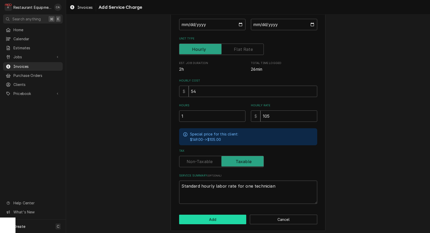
click at [205, 215] on button "Add" at bounding box center [212, 220] width 67 height 10
type textarea "x"
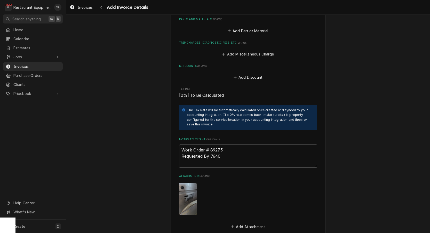
scroll to position [729, 0]
click at [236, 50] on button "Add Miscellaneous Charge" at bounding box center [248, 53] width 54 height 7
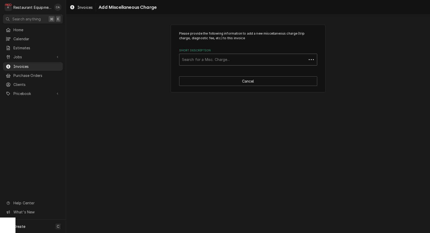
click at [201, 57] on div "Search for a Misc. Charge..." at bounding box center [243, 59] width 122 height 5
type input "tru"
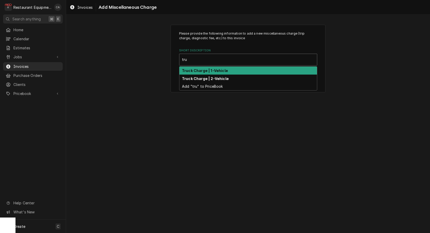
drag, startPoint x: 203, startPoint y: 68, endPoint x: 208, endPoint y: 70, distance: 5.5
click at [204, 68] on strong "Truck Charge | 1-Vehicle" at bounding box center [205, 70] width 46 height 4
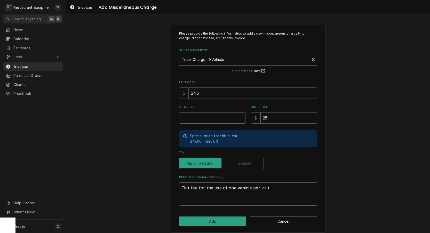
click at [196, 118] on input "Quantity" at bounding box center [212, 117] width 66 height 11
type textarea "x"
type input "1"
click at [202, 92] on input "24.5" at bounding box center [253, 93] width 129 height 11
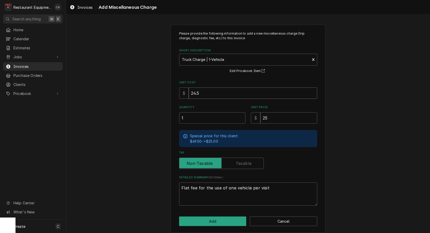
type textarea "x"
type input "1"
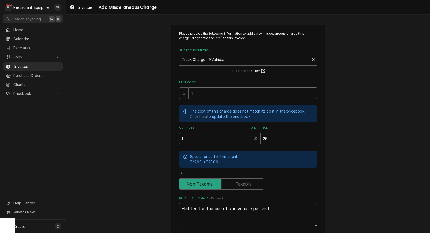
type textarea "x"
type input "12"
type textarea "x"
type input "12.5"
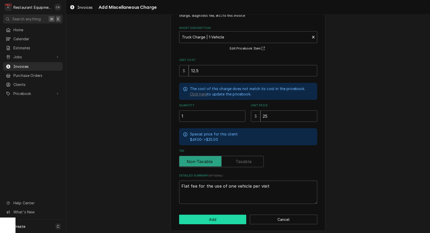
click at [206, 215] on button "Add" at bounding box center [212, 220] width 67 height 10
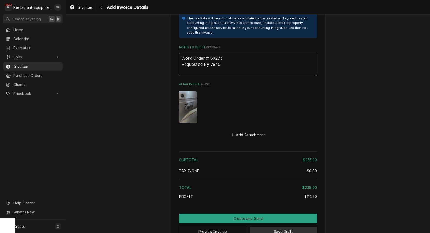
click at [269, 227] on button "Save Draft" at bounding box center [283, 232] width 67 height 10
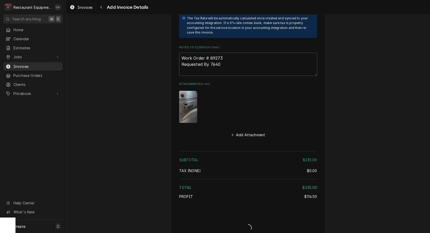
type textarea "x"
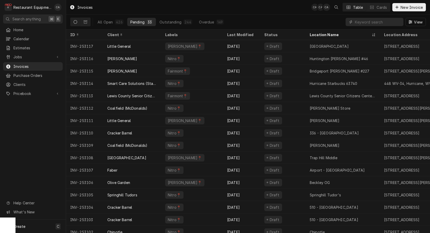
drag, startPoint x: 13, startPoint y: 56, endPoint x: 32, endPoint y: 68, distance: 22.5
click at [14, 56] on span "Jobs" at bounding box center [32, 56] width 39 height 5
click at [20, 67] on div "Jobs" at bounding box center [33, 66] width 58 height 6
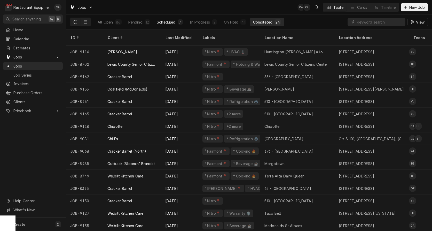
drag, startPoint x: 164, startPoint y: 10, endPoint x: 160, endPoint y: 22, distance: 12.2
click at [164, 11] on div "Jobs CA KR Table Cards Timeline New Job" at bounding box center [249, 7] width 366 height 14
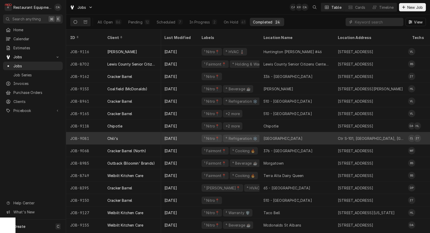
scroll to position [0, 1]
click at [261, 133] on div "Charleston" at bounding box center [296, 138] width 74 height 12
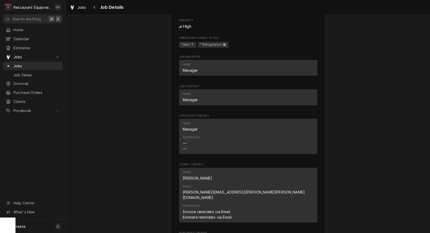
scroll to position [468, 0]
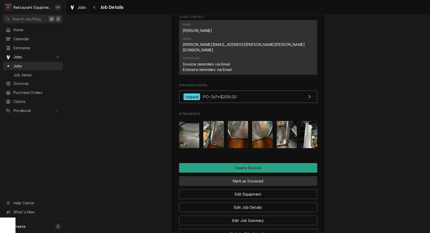
click at [262, 176] on button "Mark as Invoiced" at bounding box center [248, 181] width 138 height 10
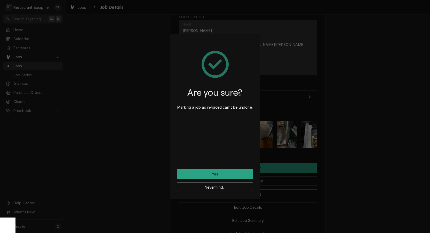
drag, startPoint x: 218, startPoint y: 175, endPoint x: 220, endPoint y: 178, distance: 3.8
click at [218, 175] on button "Yes" at bounding box center [215, 174] width 76 height 10
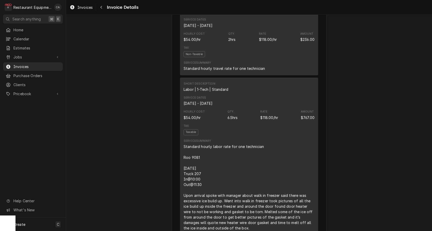
scroll to position [349, 0]
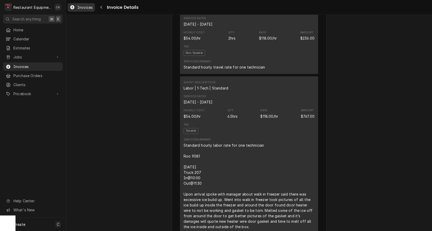
click at [86, 5] on span "Invoices" at bounding box center [84, 7] width 15 height 5
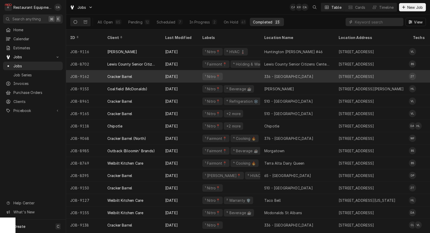
click at [262, 70] on div "336 - [GEOGRAPHIC_DATA]" at bounding box center [297, 76] width 74 height 12
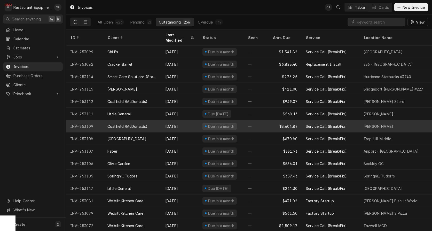
drag, startPoint x: 307, startPoint y: 119, endPoint x: 304, endPoint y: 117, distance: 2.9
click at [307, 123] on div "Service Call (Break/Fix)" at bounding box center [326, 125] width 41 height 5
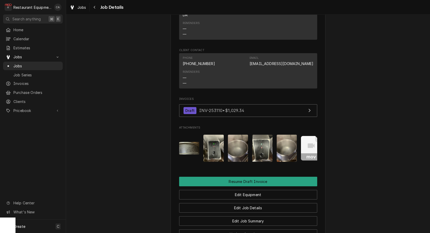
scroll to position [442, 0]
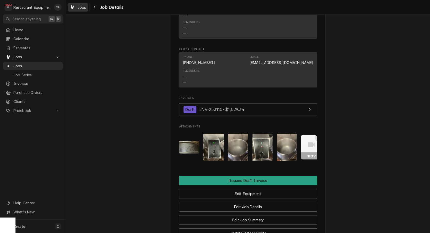
click at [85, 7] on span "Jobs" at bounding box center [81, 7] width 9 height 5
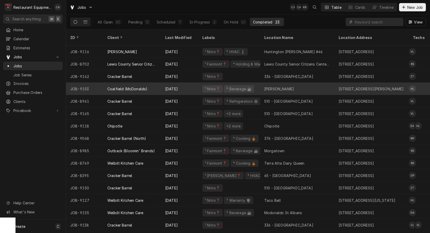
click at [222, 83] on div "¹ Nitro📍 ⁴ Beverage ☕" at bounding box center [229, 89] width 62 height 12
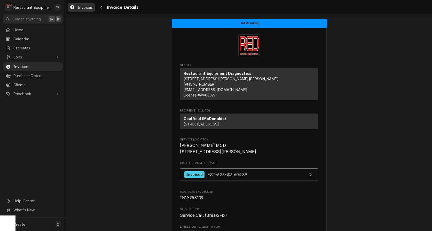
click at [88, 7] on span "Invoices" at bounding box center [84, 7] width 15 height 5
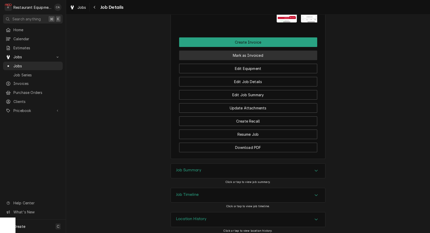
click at [255, 55] on button "Mark as Invoiced" at bounding box center [248, 56] width 138 height 10
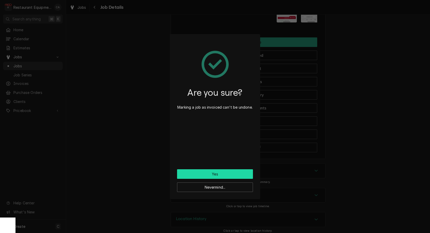
click at [216, 173] on button "Yes" at bounding box center [215, 174] width 76 height 10
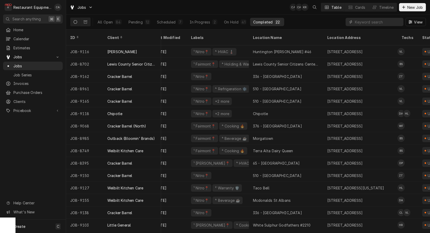
scroll to position [0, 13]
click at [363, 22] on input "Dynamic Content Wrapper" at bounding box center [378, 22] width 46 height 8
type input "cracker"
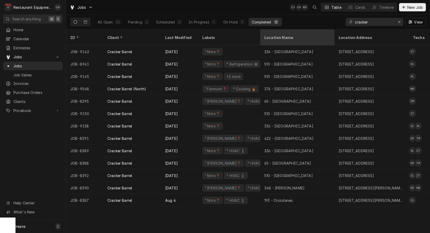
click at [291, 35] on div "Location Name" at bounding box center [296, 37] width 65 height 5
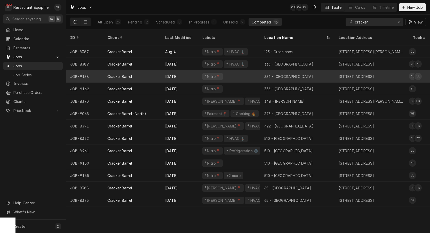
click at [146, 70] on div "Cracker Barrel" at bounding box center [132, 76] width 58 height 12
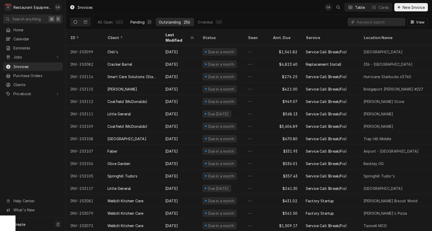
click at [137, 20] on div "Pending" at bounding box center [137, 21] width 14 height 5
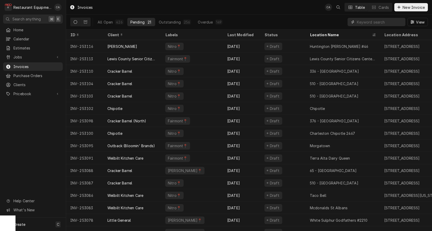
click at [363, 21] on input "Dynamic Content Wrapper" at bounding box center [380, 22] width 46 height 8
type input "cracker"
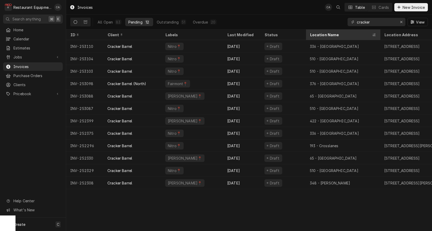
click at [320, 35] on div "Location Name" at bounding box center [340, 34] width 61 height 5
click at [320, 35] on div "Invoices CA Table Cards New Invoice All Open 83 Pending 12 Outstanding 51 Overd…" at bounding box center [249, 115] width 366 height 231
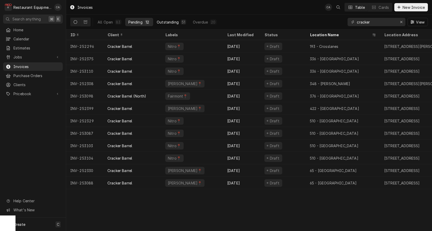
click at [169, 21] on div "Outstanding" at bounding box center [168, 21] width 22 height 5
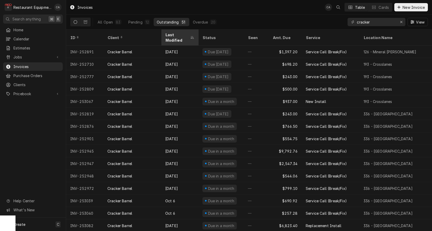
click at [169, 33] on div "Last Modified" at bounding box center [177, 37] width 24 height 11
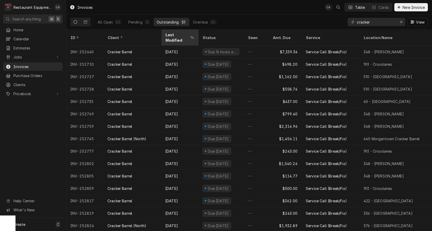
click at [176, 34] on div "Last Modified" at bounding box center [177, 37] width 24 height 11
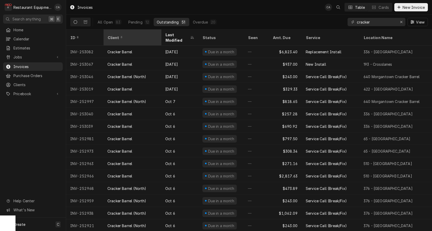
scroll to position [1, 1]
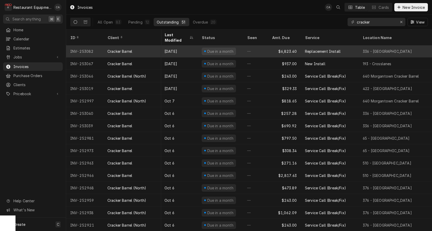
click at [268, 46] on div "$6,823.40" at bounding box center [284, 51] width 33 height 12
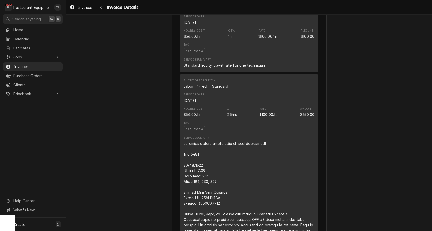
scroll to position [553, 0]
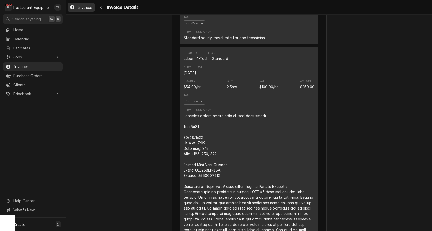
click at [83, 8] on span "Invoices" at bounding box center [84, 7] width 15 height 5
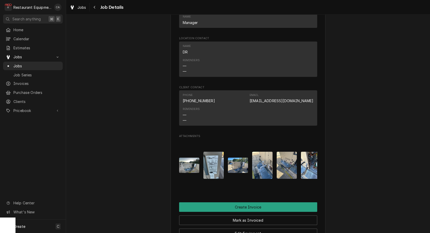
scroll to position [414, 0]
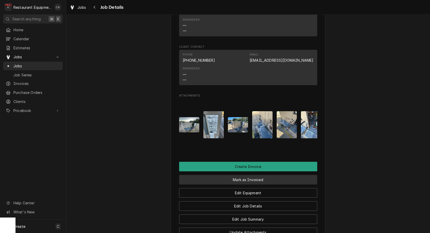
click at [242, 176] on button "Mark as Invoiced" at bounding box center [248, 180] width 138 height 10
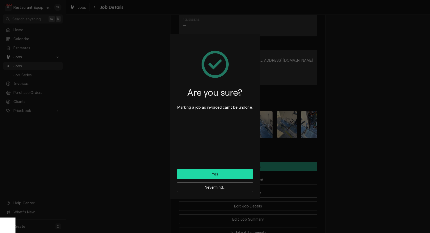
click at [218, 174] on button "Yes" at bounding box center [215, 174] width 76 height 10
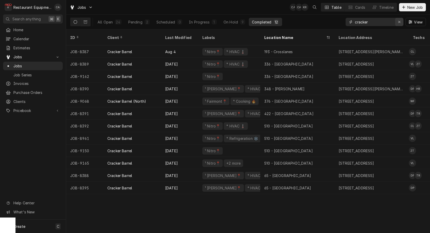
click at [399, 22] on icon "Erase input" at bounding box center [399, 22] width 3 height 4
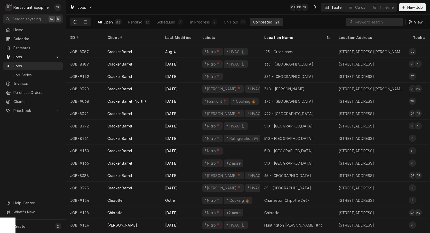
click at [111, 24] on div "All Open" at bounding box center [105, 21] width 15 height 5
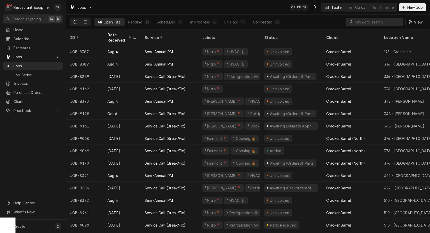
click at [384, 19] on input "Dynamic Content Wrapper" at bounding box center [378, 22] width 46 height 8
type input "9154"
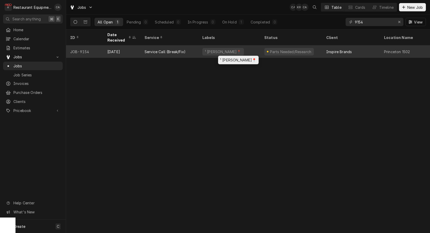
click at [238, 52] on div "¹ Beckley📍" at bounding box center [229, 51] width 62 height 12
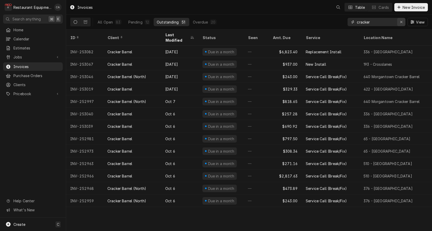
click at [402, 21] on icon "Erase input" at bounding box center [401, 22] width 3 height 4
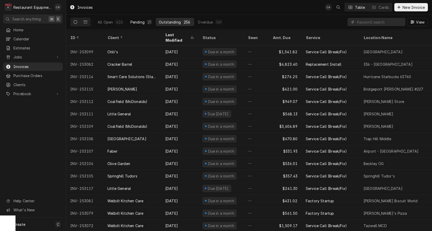
click at [140, 21] on div "Pending" at bounding box center [137, 21] width 14 height 5
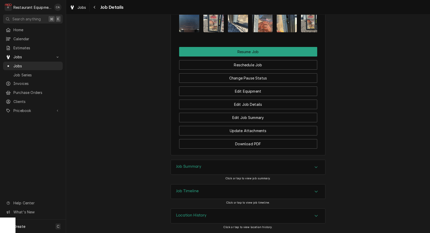
drag, startPoint x: 184, startPoint y: 169, endPoint x: 147, endPoint y: 161, distance: 38.5
click at [184, 169] on h3 "Job Summary" at bounding box center [188, 166] width 25 height 5
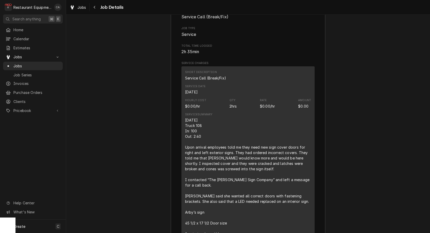
scroll to position [839, 0]
click at [86, 8] on span "Jobs" at bounding box center [81, 7] width 9 height 5
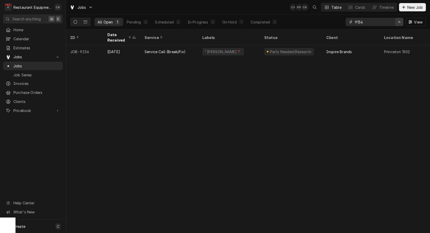
click at [399, 23] on icon "Erase input" at bounding box center [399, 22] width 3 height 4
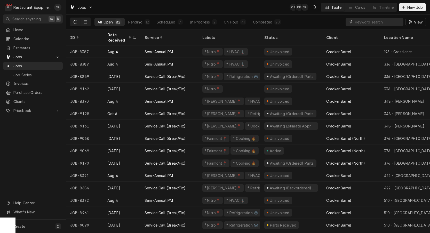
click at [371, 23] on input "Dynamic Content Wrapper" at bounding box center [378, 22] width 46 height 8
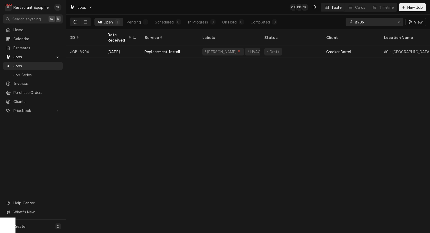
type input "8906"
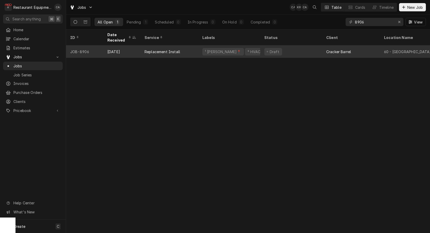
click at [184, 49] on div "Replacement Install" at bounding box center [169, 51] width 58 height 12
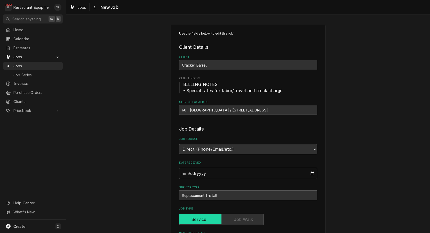
type textarea "x"
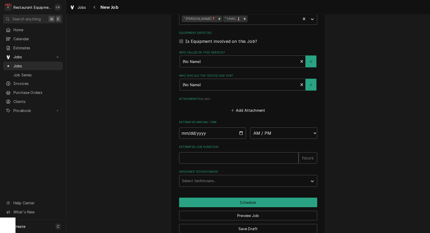
click at [77, 6] on div "Jobs" at bounding box center [78, 7] width 19 height 6
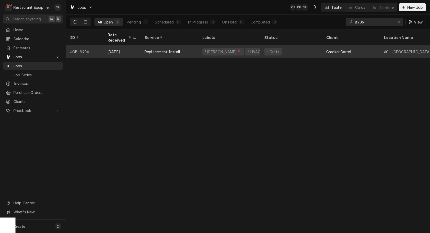
click at [245, 52] on div "⁴ HVAC 🌡️" at bounding box center [257, 51] width 24 height 7
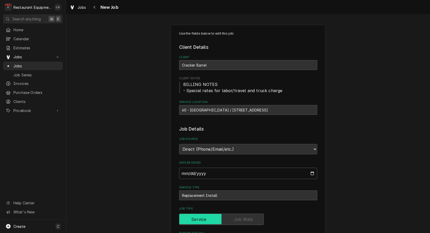
type textarea "x"
click at [83, 10] on span "Jobs" at bounding box center [81, 7] width 9 height 5
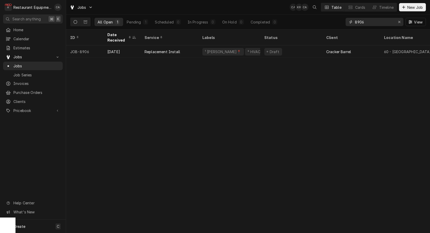
drag, startPoint x: 398, startPoint y: 21, endPoint x: 364, endPoint y: 12, distance: 35.8
click at [398, 22] on icon "Erase input" at bounding box center [399, 22] width 3 height 4
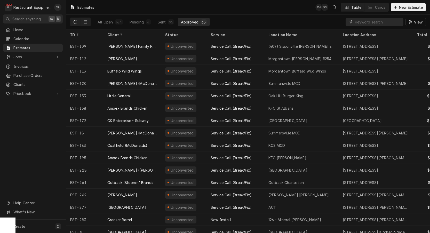
click at [379, 22] on input "Dynamic Content Wrapper" at bounding box center [378, 22] width 46 height 8
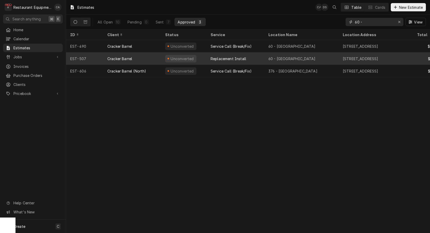
type input "60 -"
click at [289, 59] on div "60 - [GEOGRAPHIC_DATA]" at bounding box center [292, 58] width 47 height 5
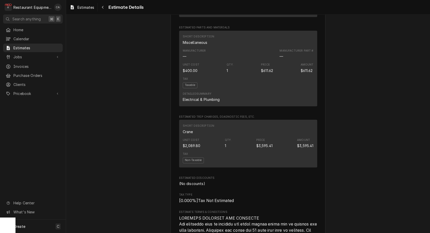
scroll to position [441, 0]
click at [110, 71] on div "Approved and Unconverted Sender Restaurant Equipment Diagnostics [STREET_ADDRES…" at bounding box center [248, 76] width 364 height 1006
click at [22, 48] on span "Estimates" at bounding box center [36, 47] width 47 height 5
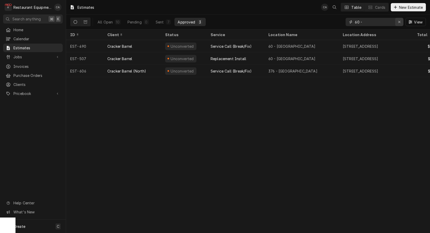
click at [400, 23] on icon "Erase input" at bounding box center [399, 22] width 2 height 2
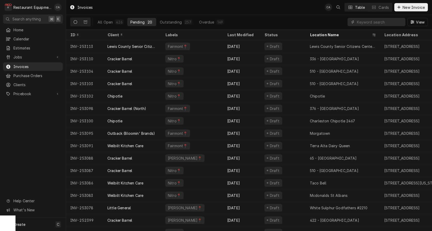
click at [220, 12] on div "Invoices CA Table Cards New Invoice" at bounding box center [249, 7] width 366 height 14
